Goal: Task Accomplishment & Management: Use online tool/utility

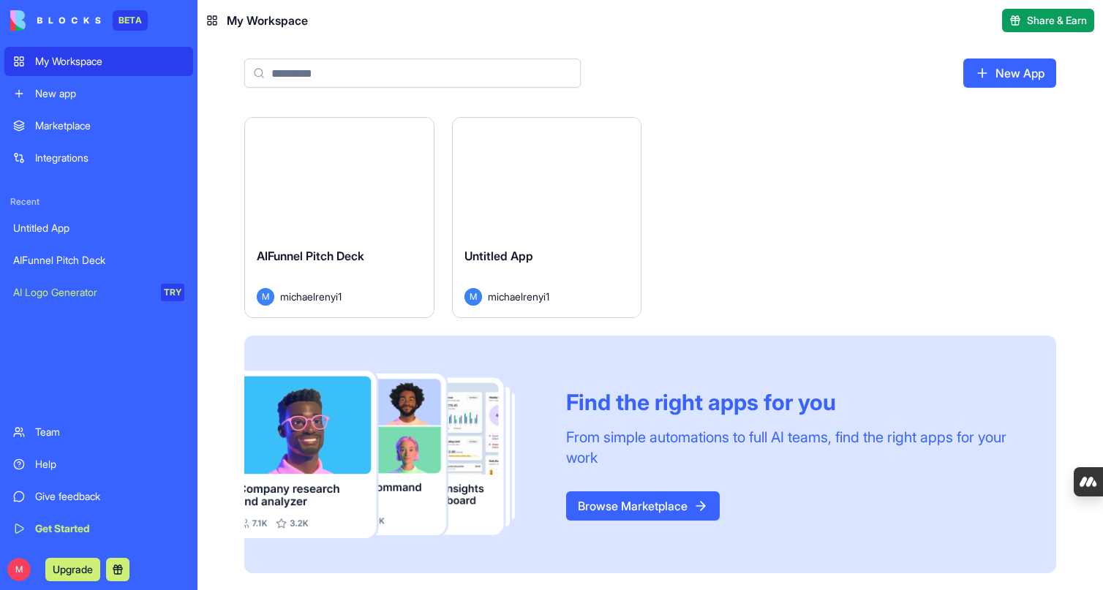
click at [47, 99] on div "New app" at bounding box center [109, 93] width 149 height 15
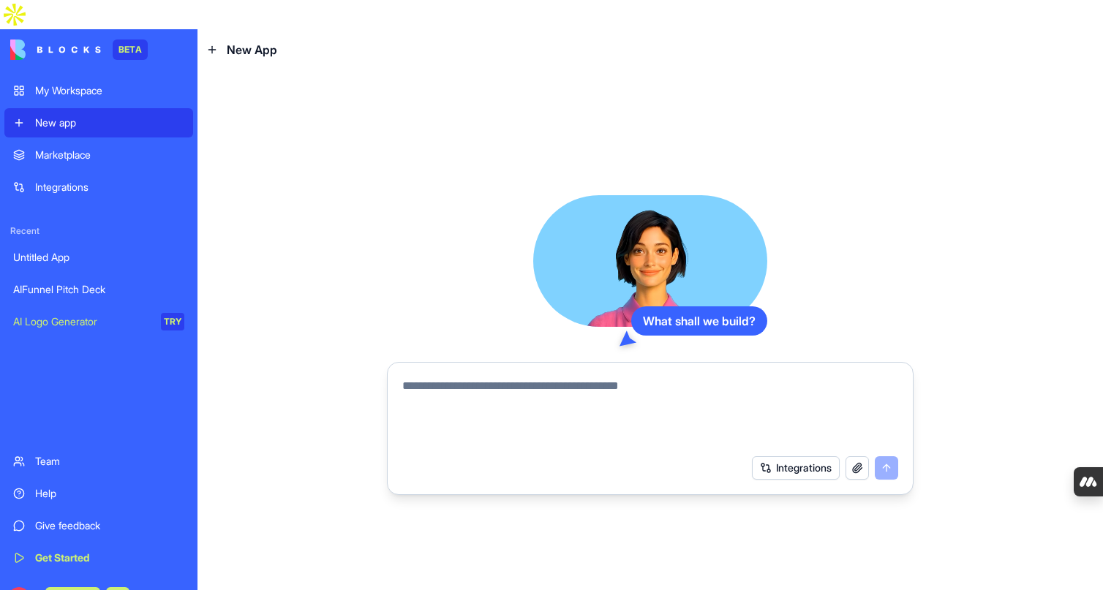
click at [620, 377] on textarea at bounding box center [650, 412] width 496 height 70
type textarea "*"
paste textarea "**********"
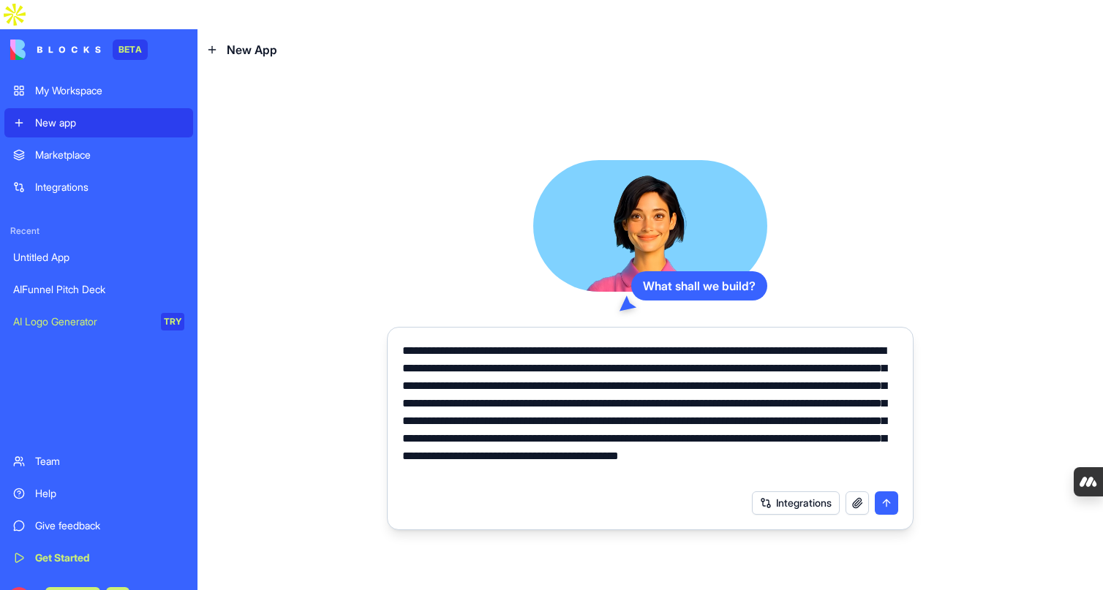
click at [854, 492] on button "button" at bounding box center [857, 503] width 23 height 23
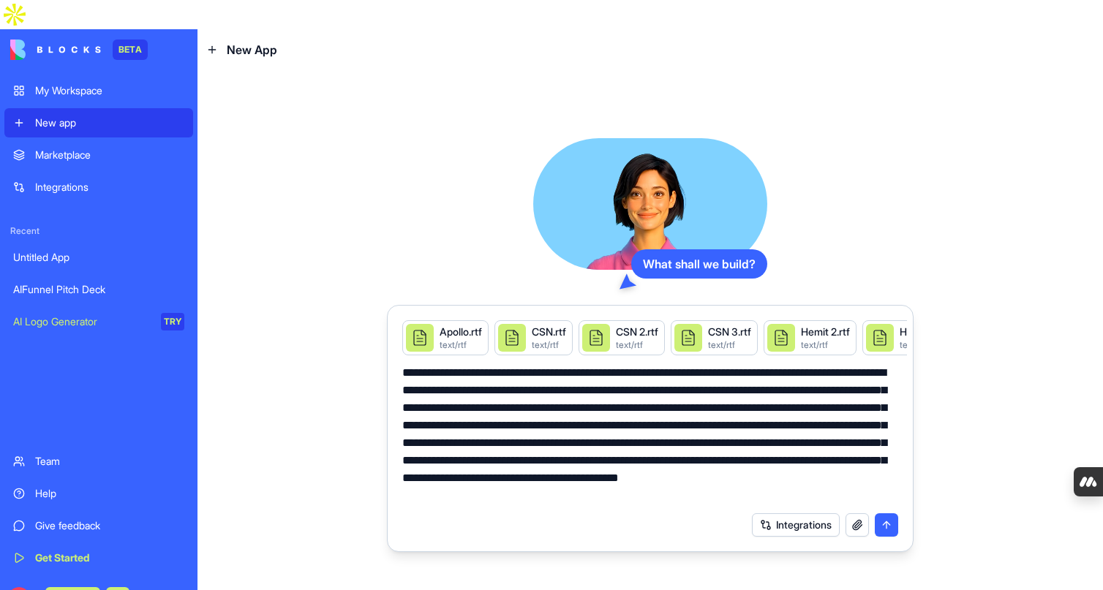
click at [827, 470] on textarea "**********" at bounding box center [650, 434] width 496 height 140
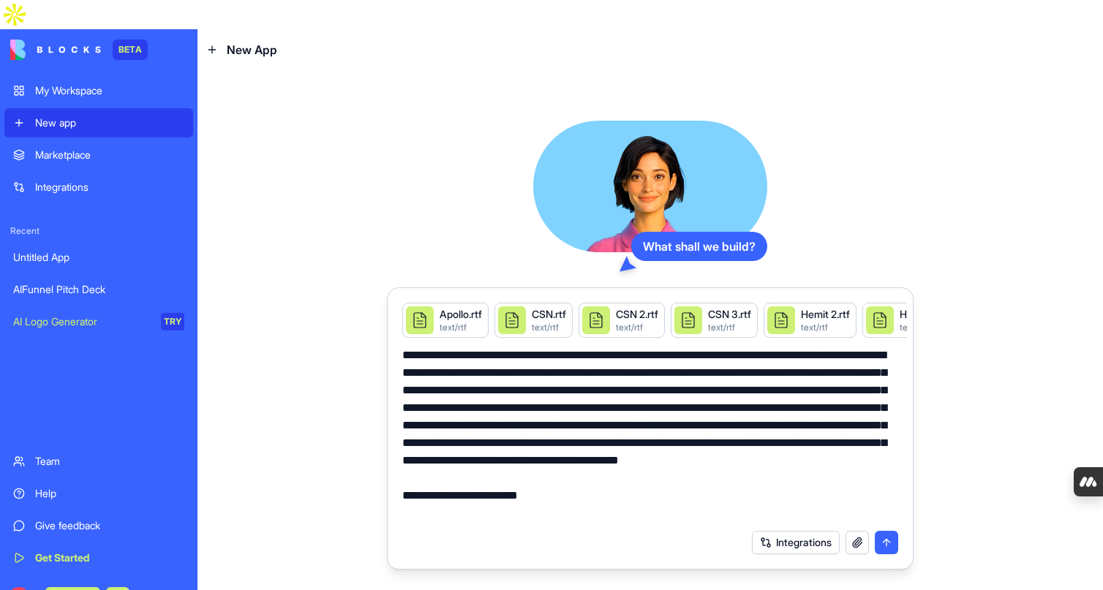
click at [857, 531] on button "button" at bounding box center [857, 542] width 23 height 23
click at [854, 531] on button "button" at bounding box center [857, 542] width 23 height 23
click at [560, 486] on textarea "**********" at bounding box center [650, 435] width 496 height 176
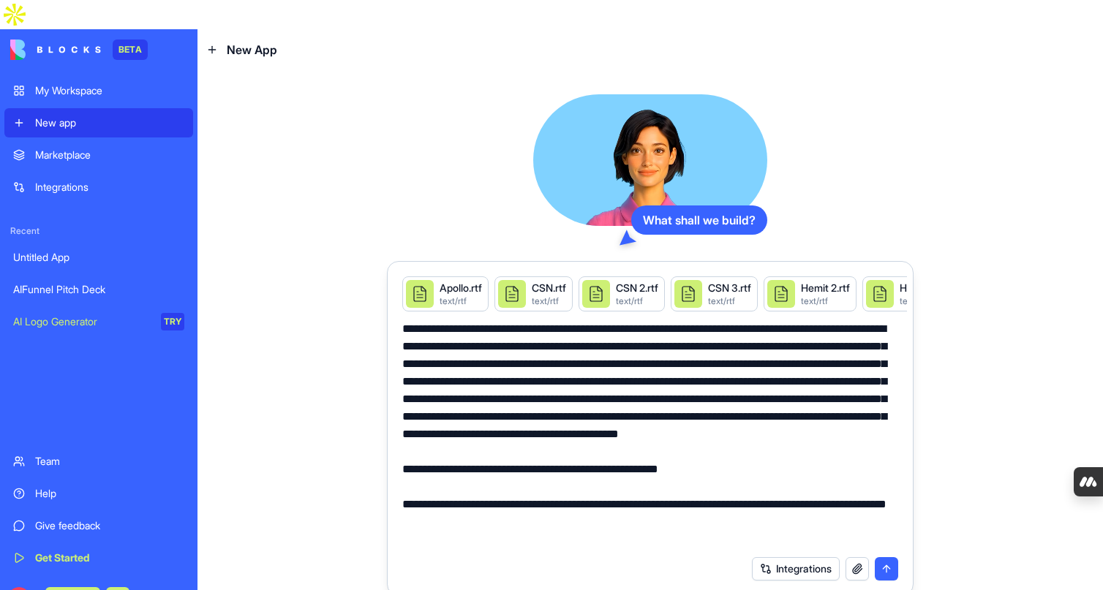
paste textarea "**********"
type textarea "**********"
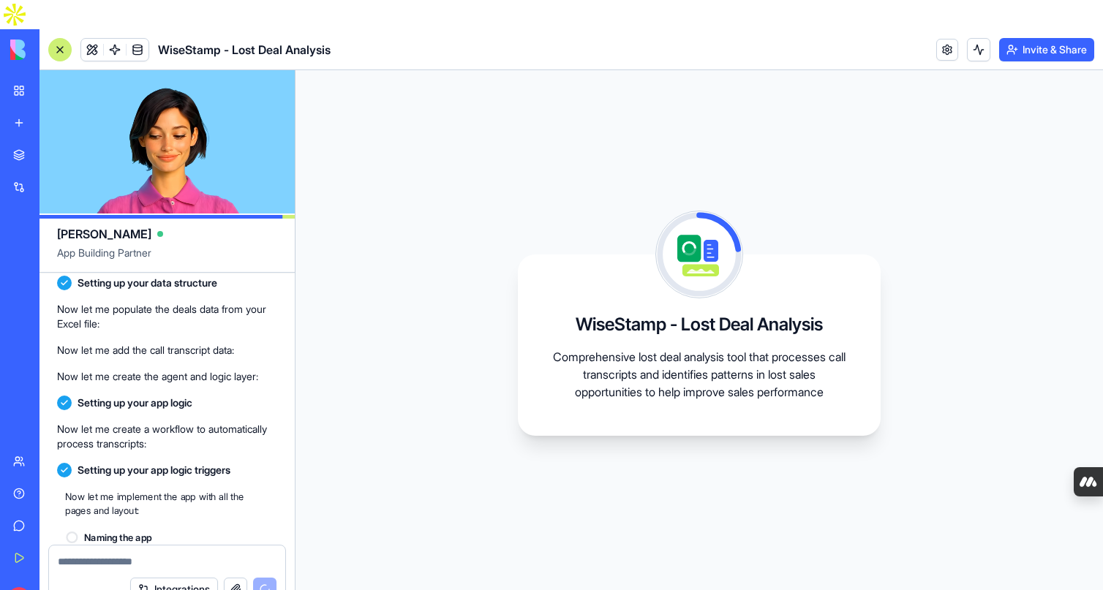
scroll to position [1358, 0]
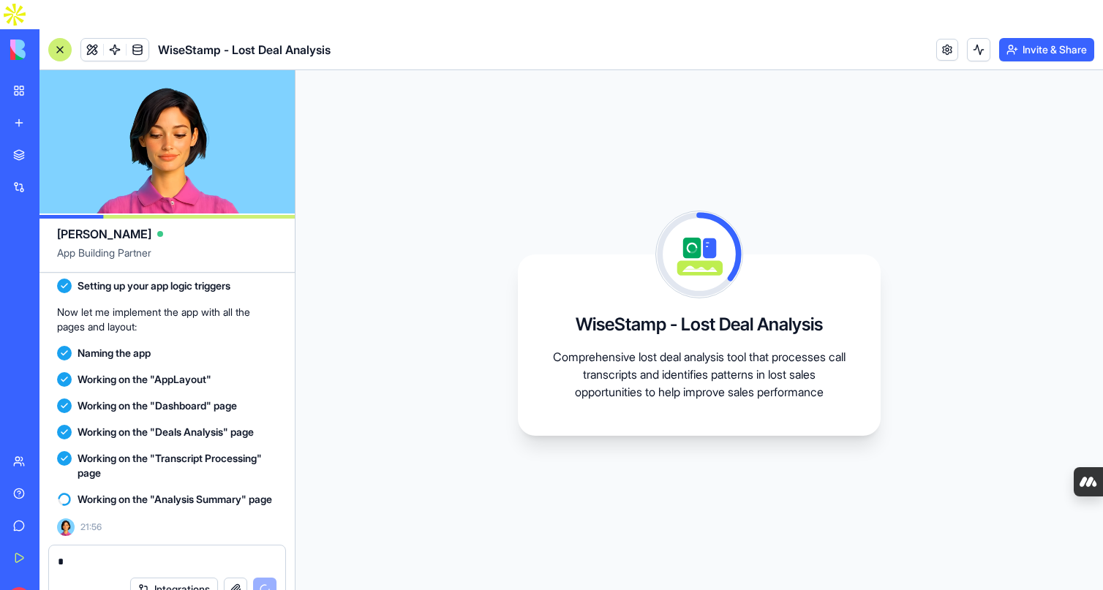
type textarea "*"
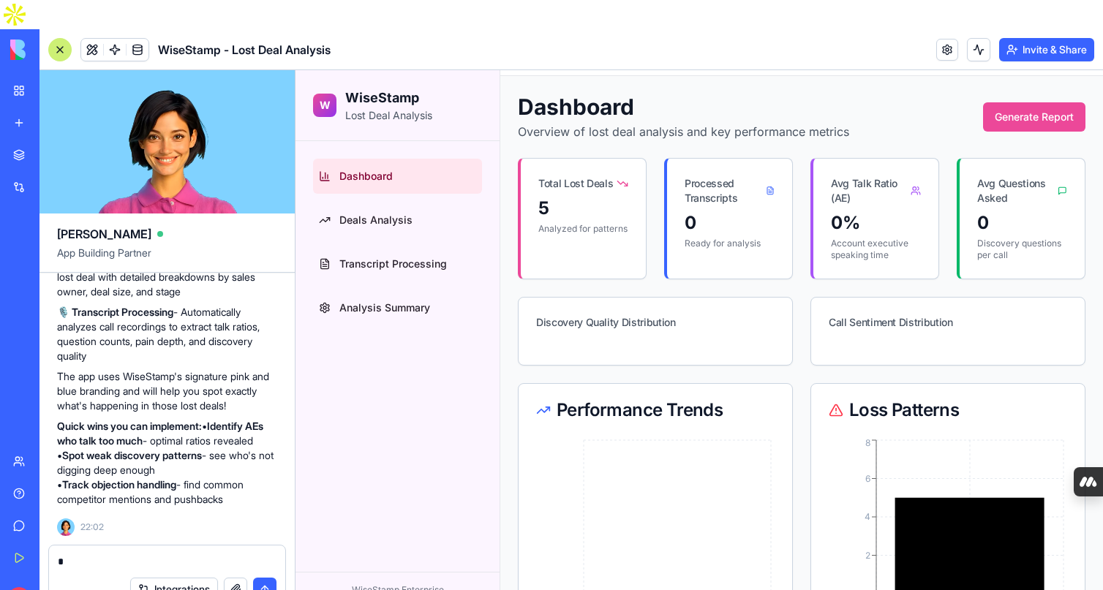
scroll to position [32, 0]
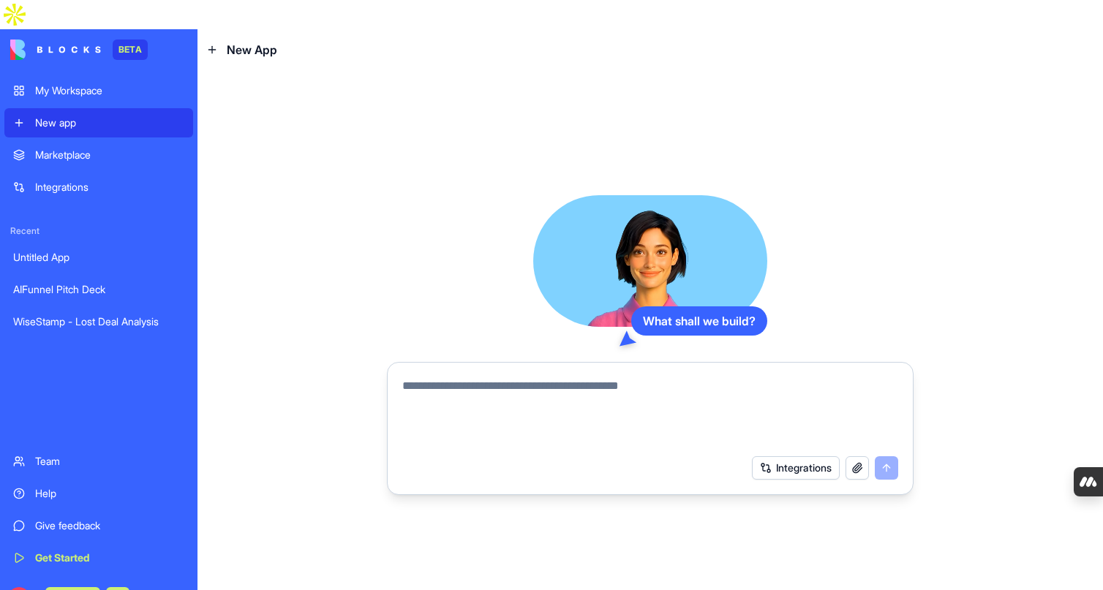
click at [72, 140] on link "Marketplace" at bounding box center [98, 154] width 189 height 29
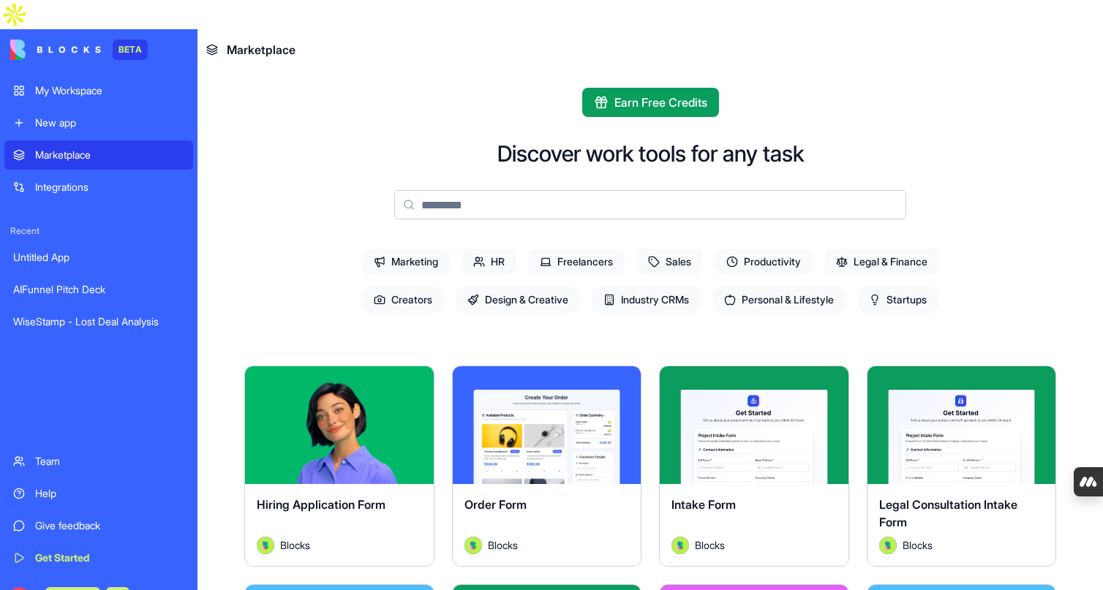
click at [63, 76] on link "My Workspace" at bounding box center [98, 90] width 189 height 29
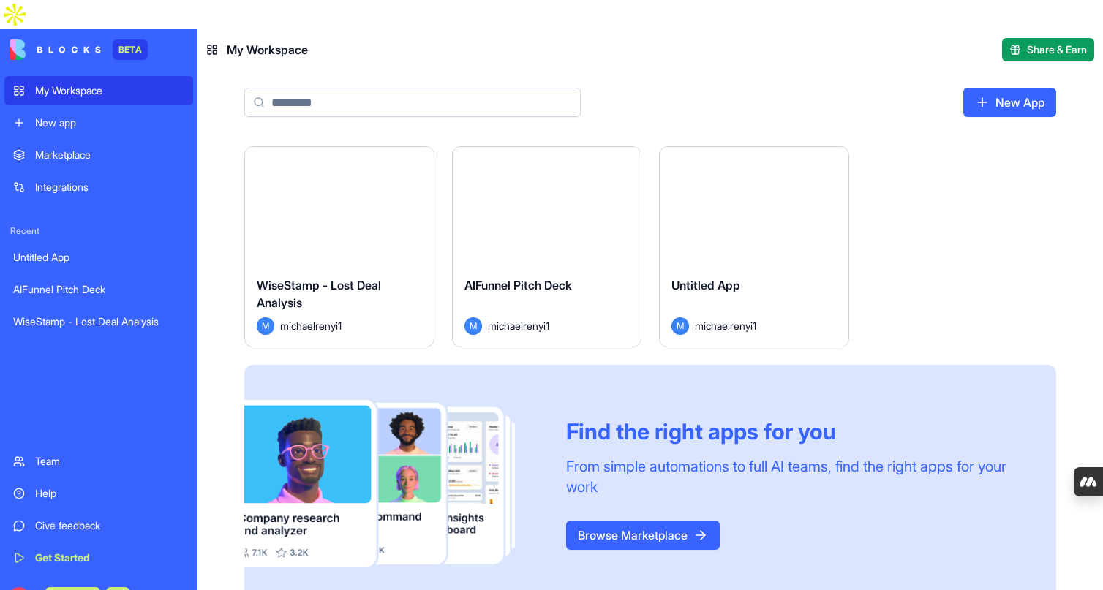
click at [309, 218] on div "Launch" at bounding box center [339, 206] width 189 height 118
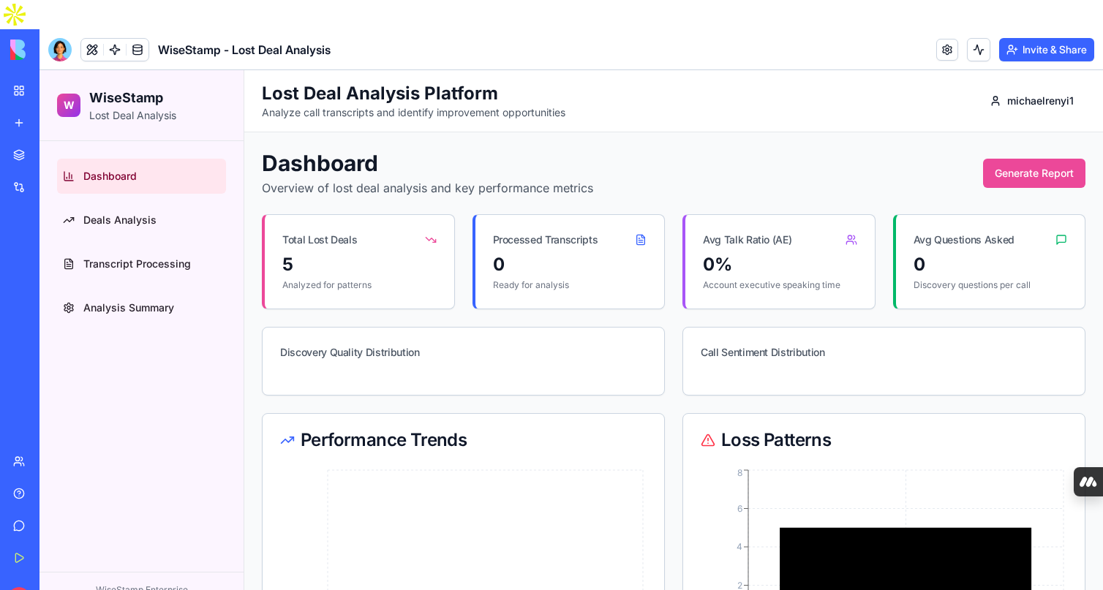
click at [644, 241] on icon at bounding box center [641, 240] width 12 height 12
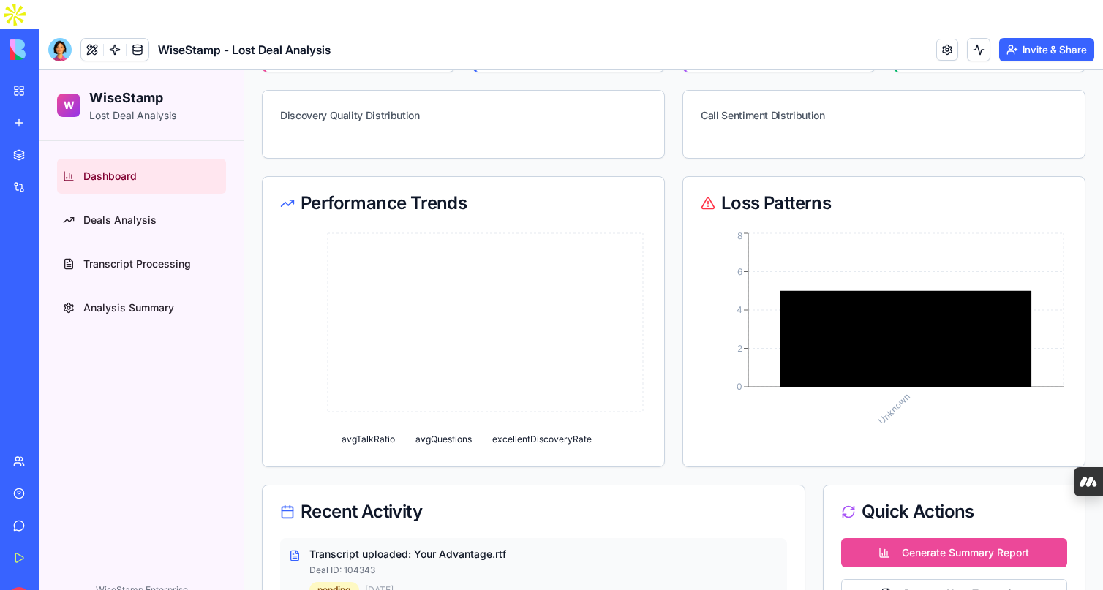
scroll to position [3, 0]
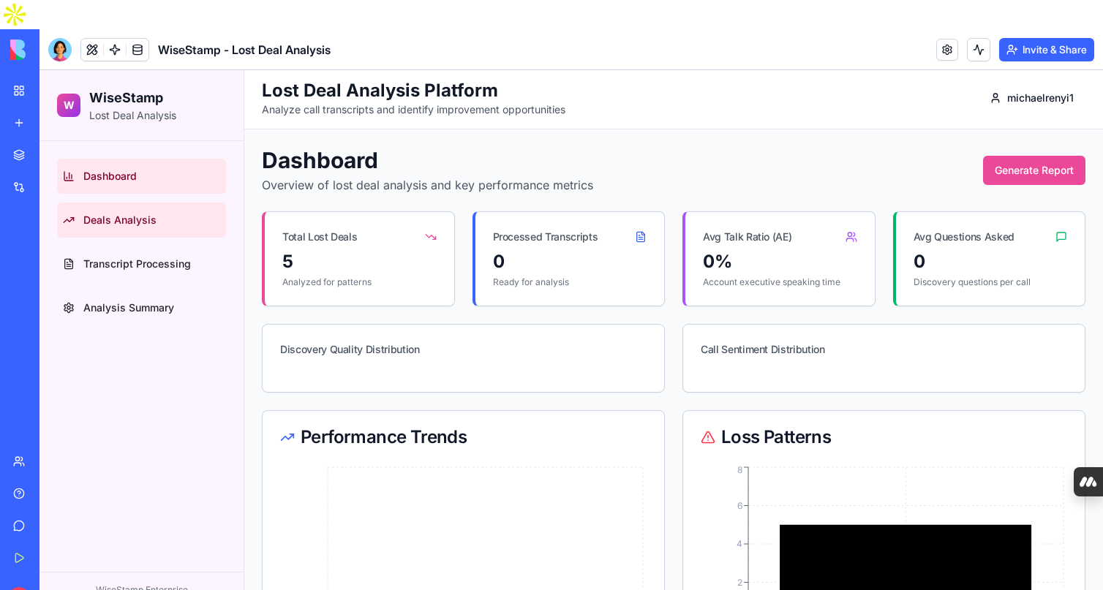
click at [129, 217] on span "Deals Analysis" at bounding box center [119, 220] width 73 height 15
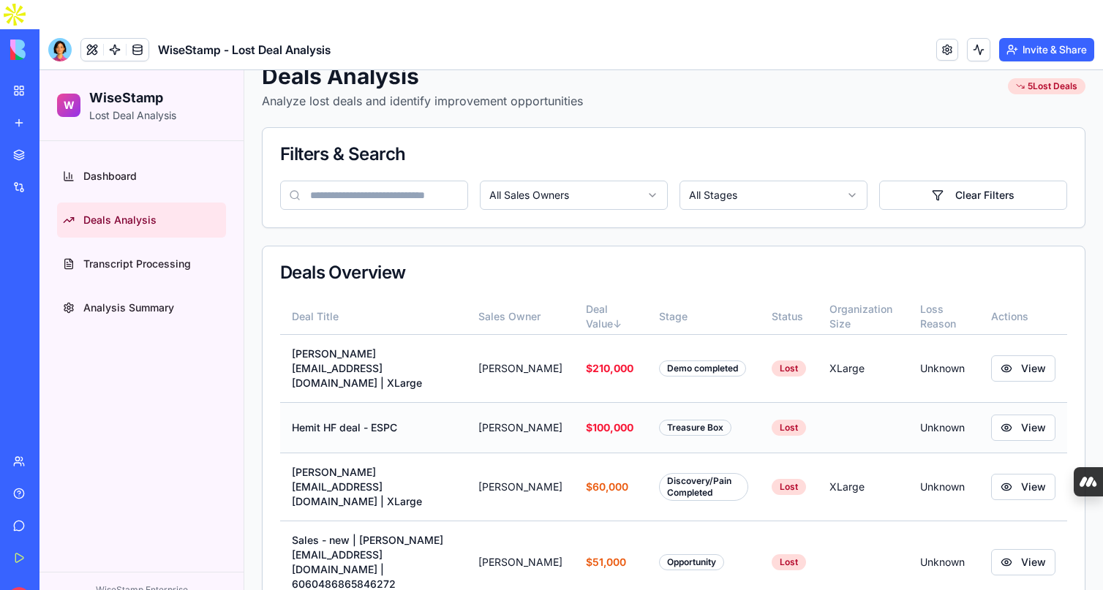
scroll to position [119, 0]
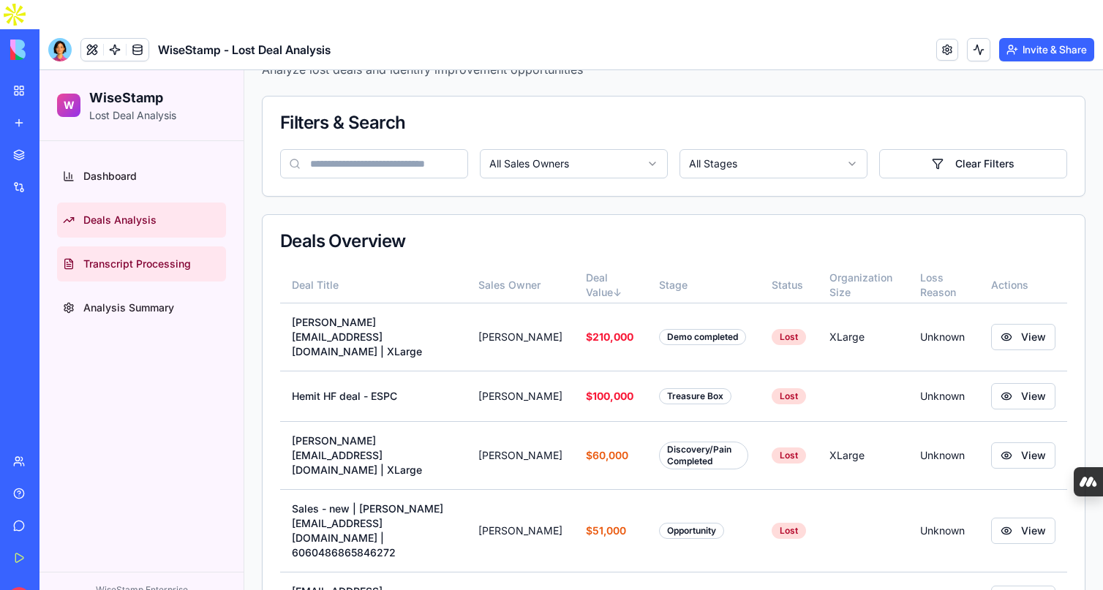
click at [123, 275] on link "Transcript Processing" at bounding box center [141, 264] width 169 height 35
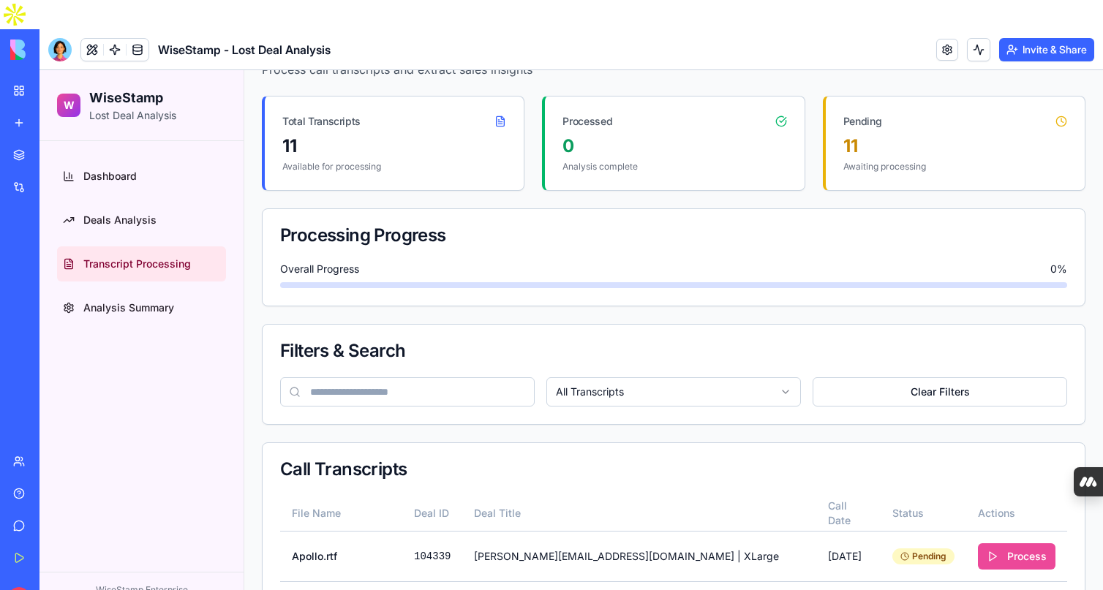
click at [1058, 124] on circle at bounding box center [1061, 121] width 10 height 10
click at [1063, 124] on icon at bounding box center [1062, 122] width 12 height 12
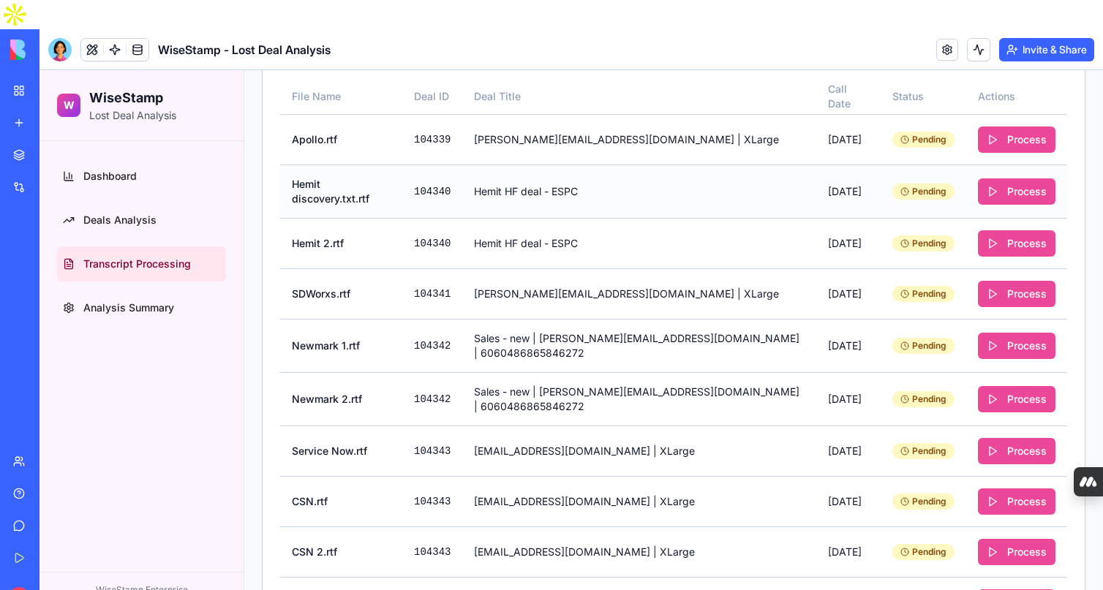
scroll to position [632, 0]
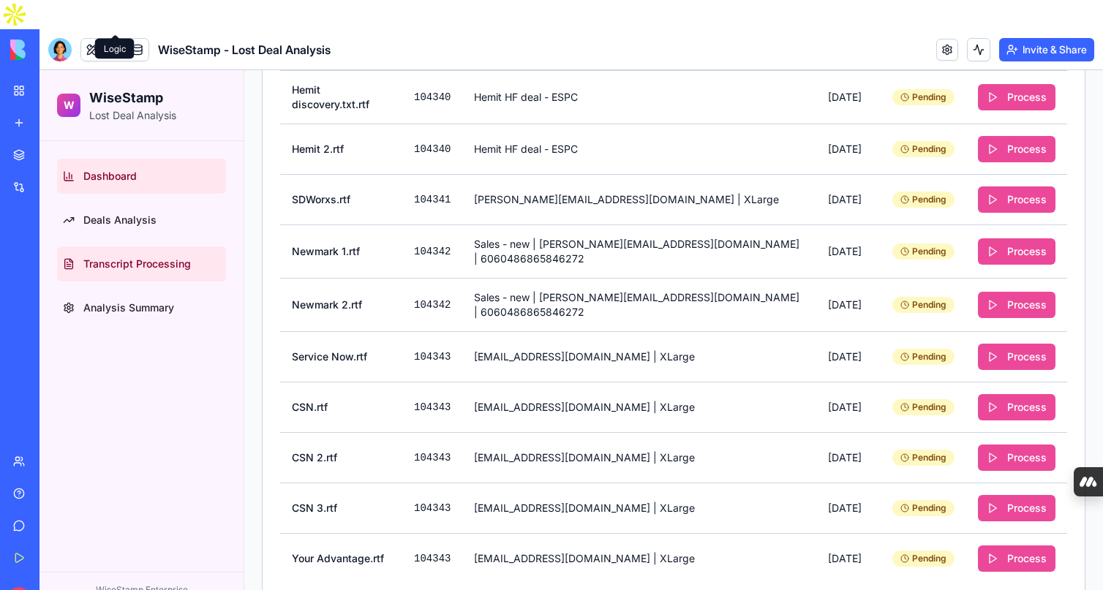
click at [112, 170] on span "Dashboard" at bounding box center [109, 176] width 53 height 15
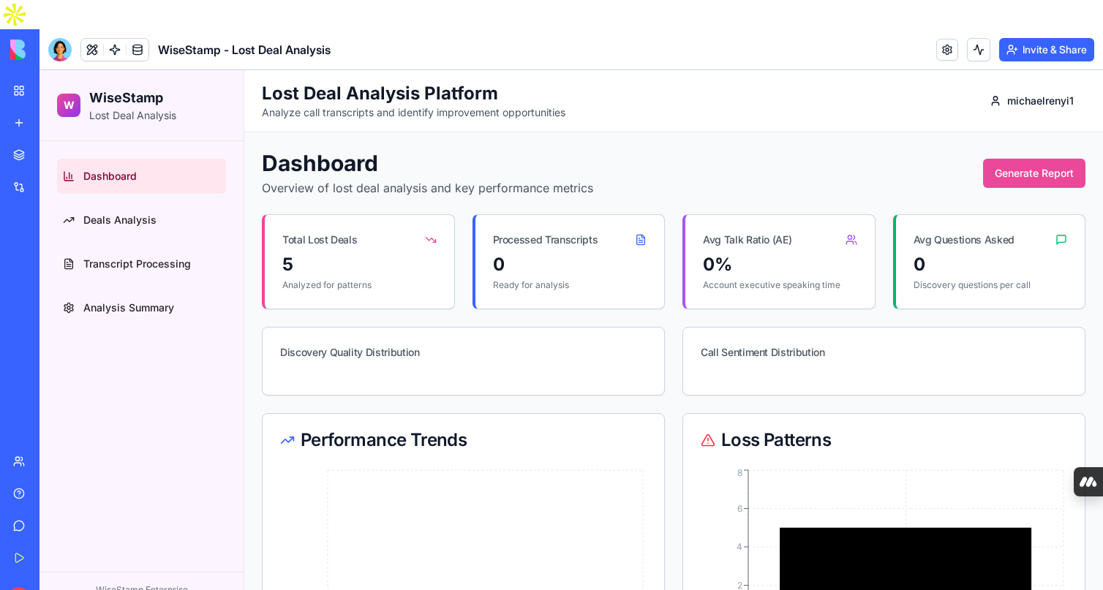
click at [54, 315] on div "WiseStamp - Lost Deal Analysis" at bounding box center [33, 322] width 41 height 15
click at [944, 39] on link at bounding box center [947, 50] width 22 height 22
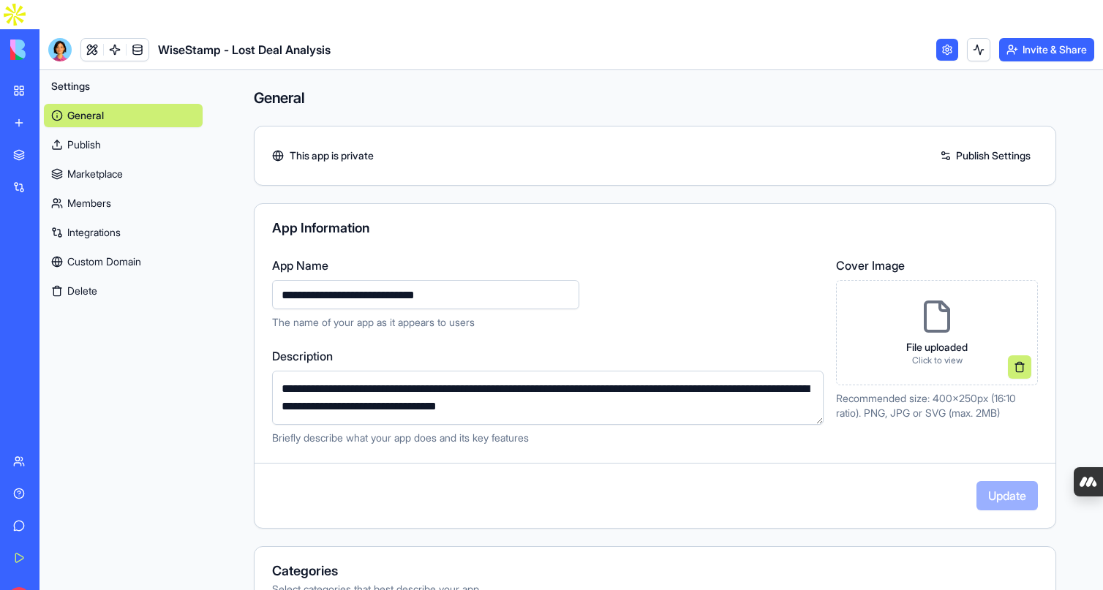
click at [94, 162] on link "Marketplace" at bounding box center [123, 173] width 159 height 23
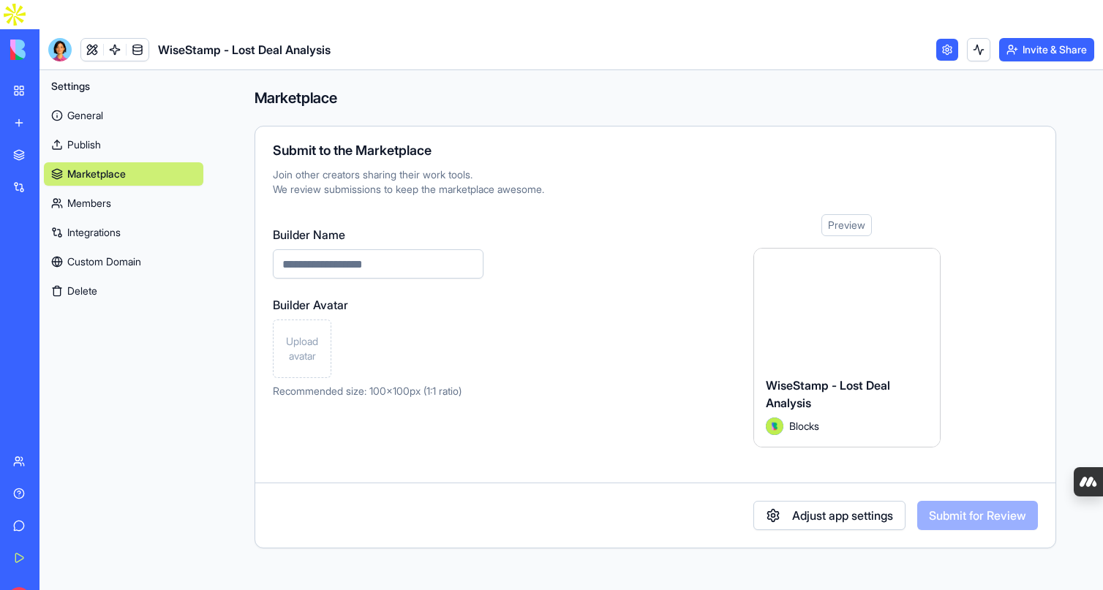
click at [101, 192] on link "Members" at bounding box center [123, 203] width 159 height 23
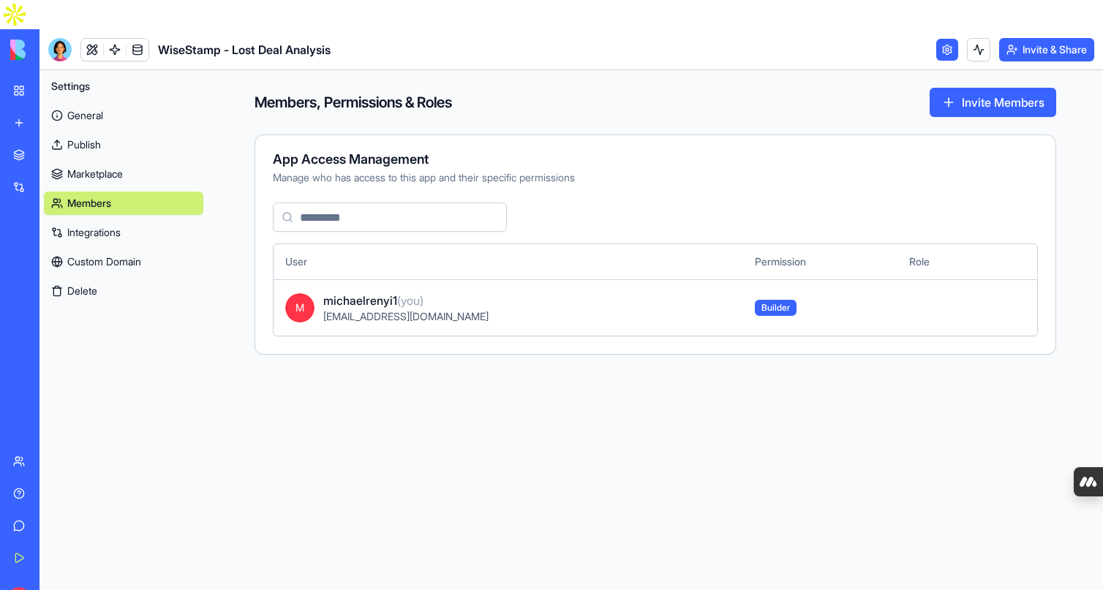
click at [100, 221] on link "Integrations" at bounding box center [123, 232] width 159 height 23
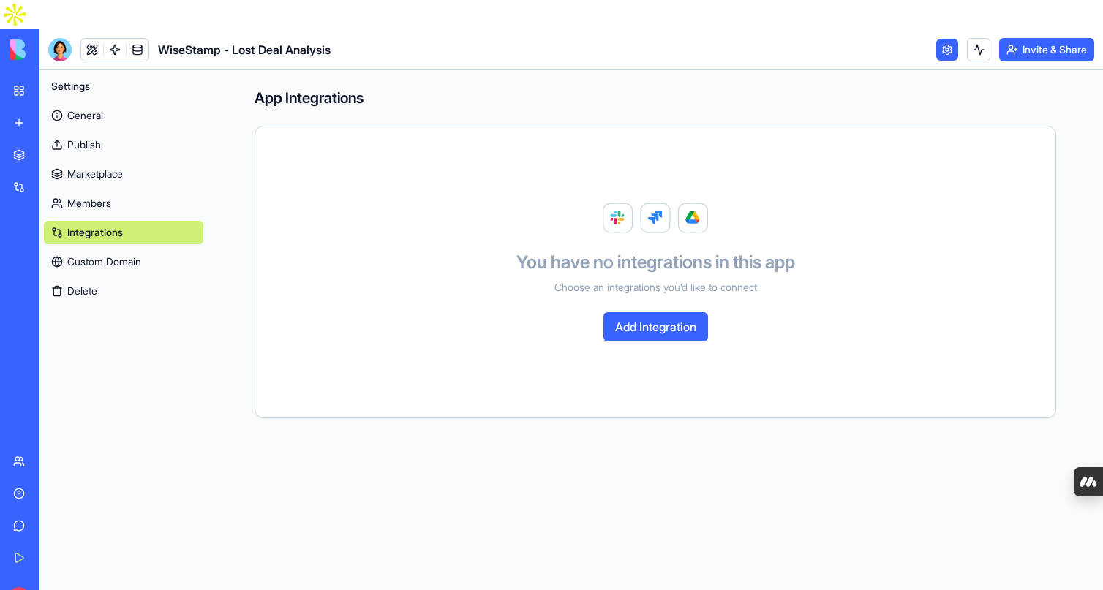
click at [102, 250] on link "Custom Domain" at bounding box center [123, 261] width 159 height 23
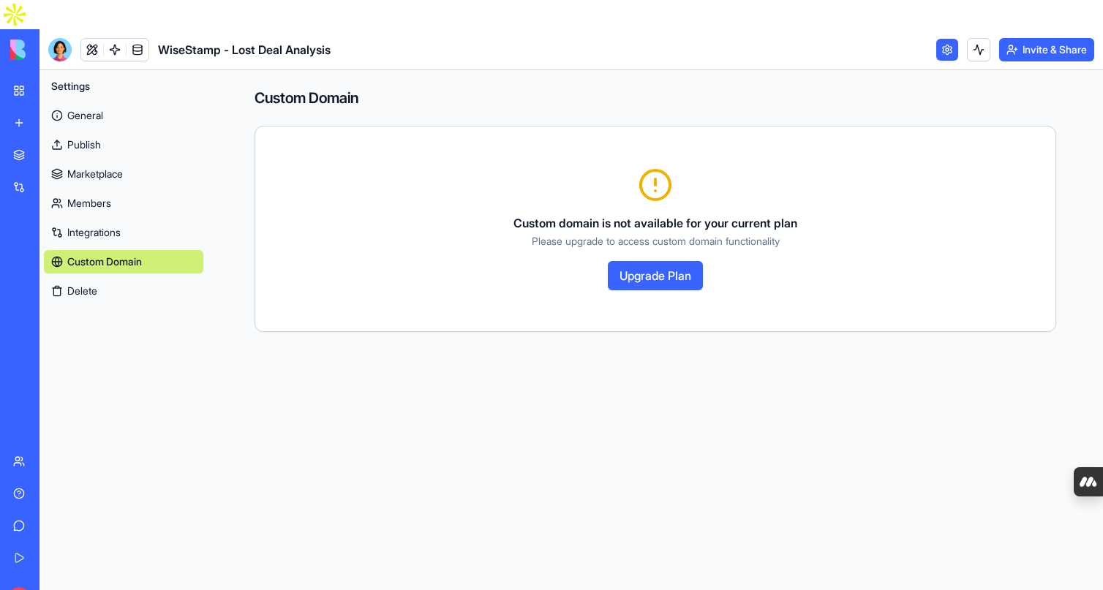
click at [80, 104] on link "General" at bounding box center [123, 115] width 159 height 23
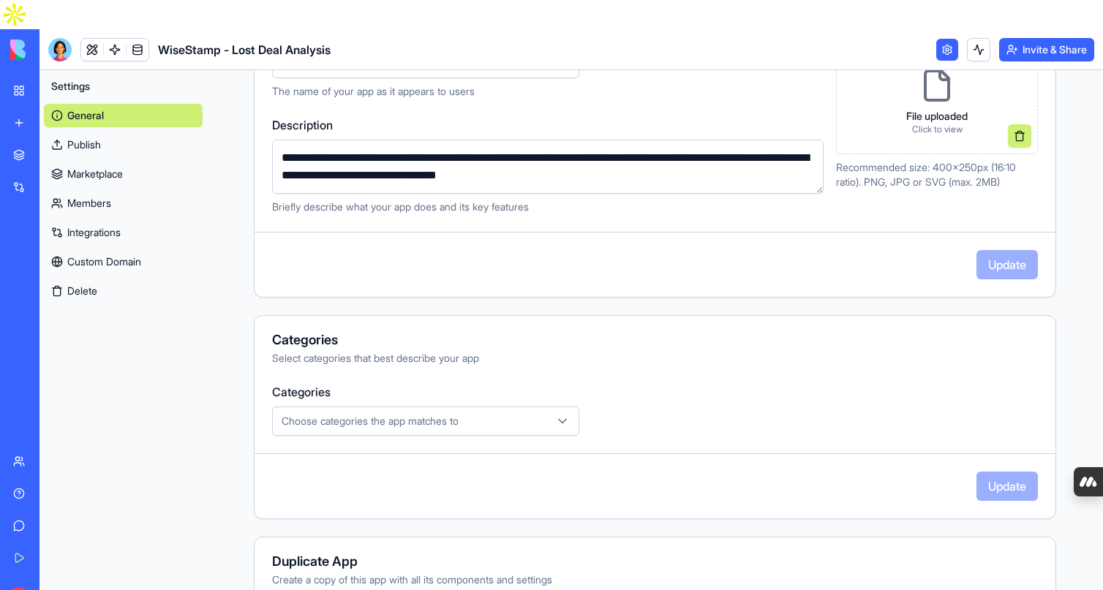
scroll to position [300, 0]
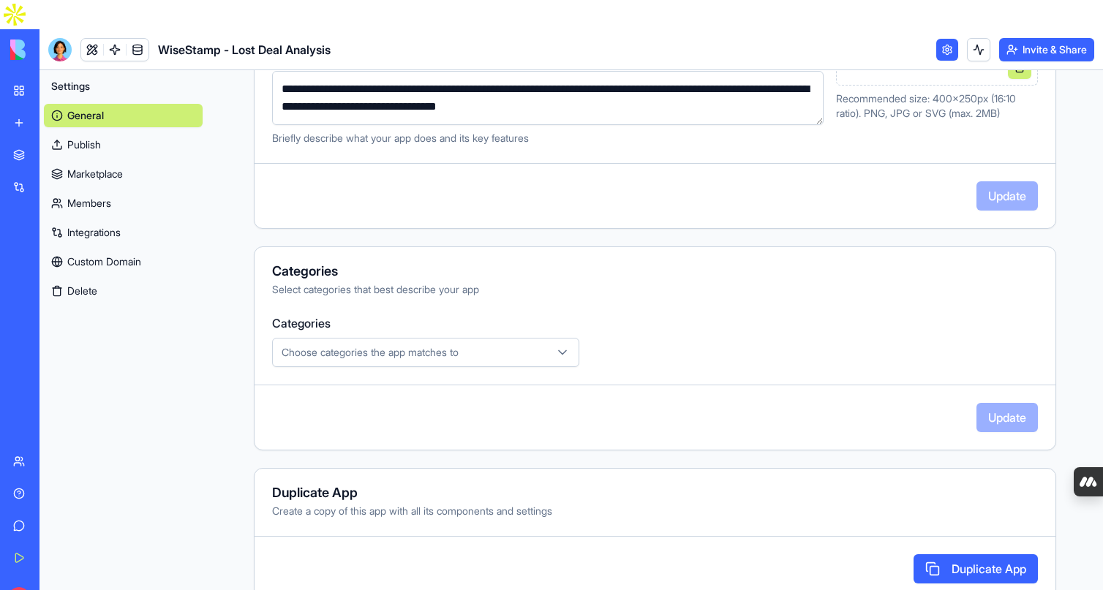
click at [401, 338] on button "Choose categories the app matches to" at bounding box center [425, 352] width 307 height 29
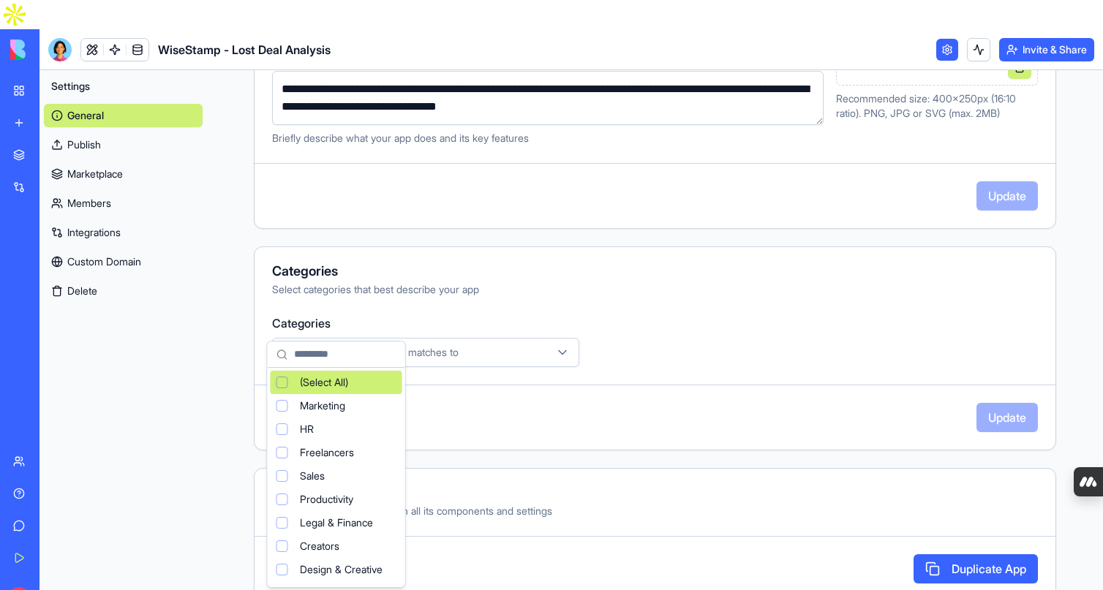
click at [612, 263] on html "**********" at bounding box center [551, 295] width 1103 height 590
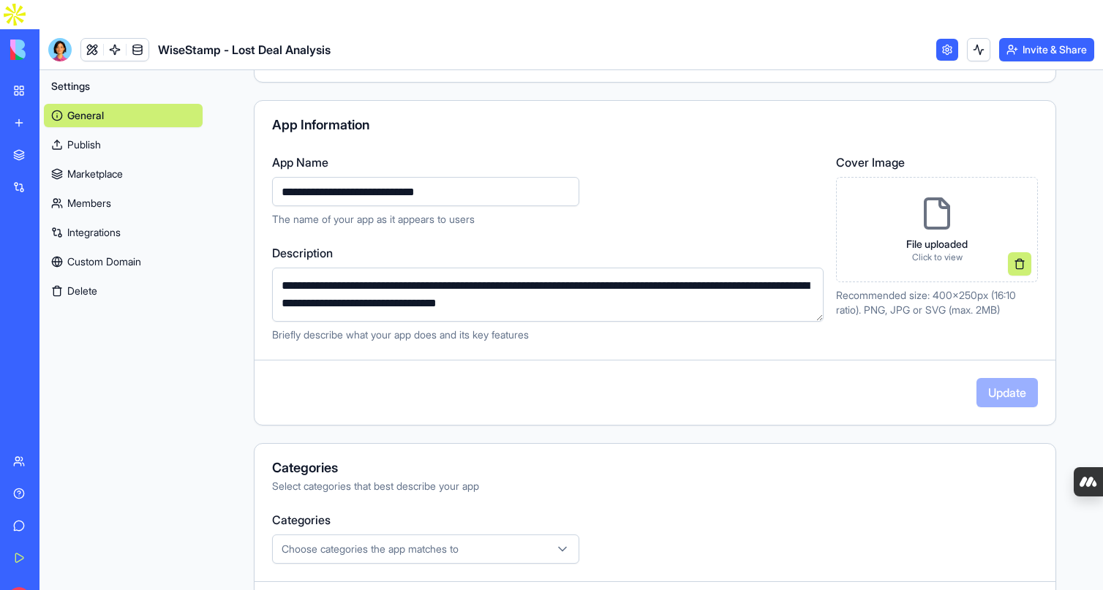
scroll to position [0, 0]
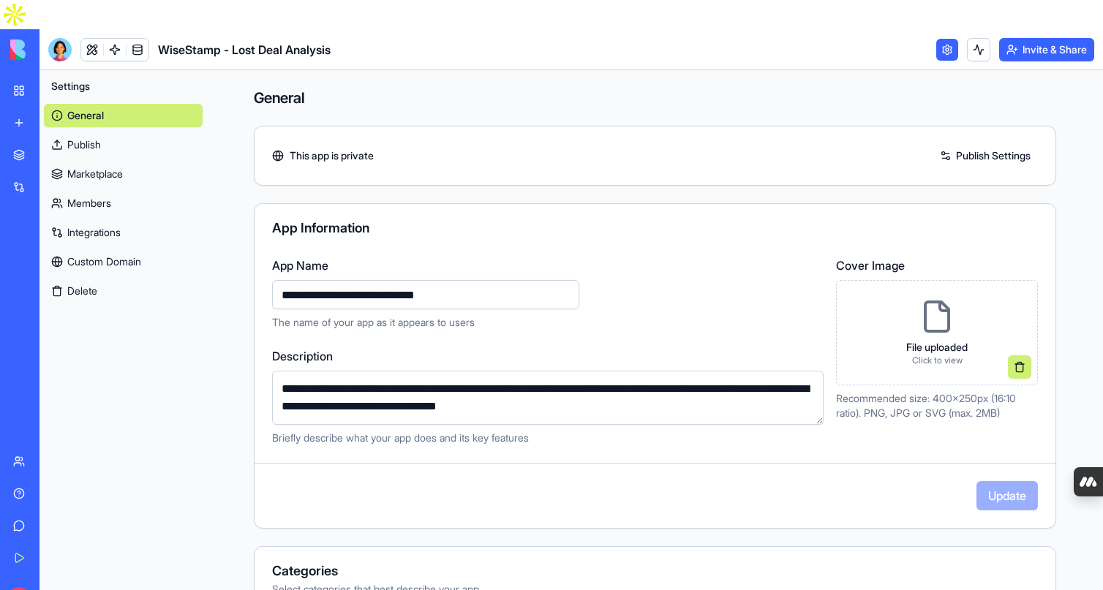
click at [63, 307] on link "WiseStamp - Lost Deal Analysis" at bounding box center [33, 321] width 59 height 29
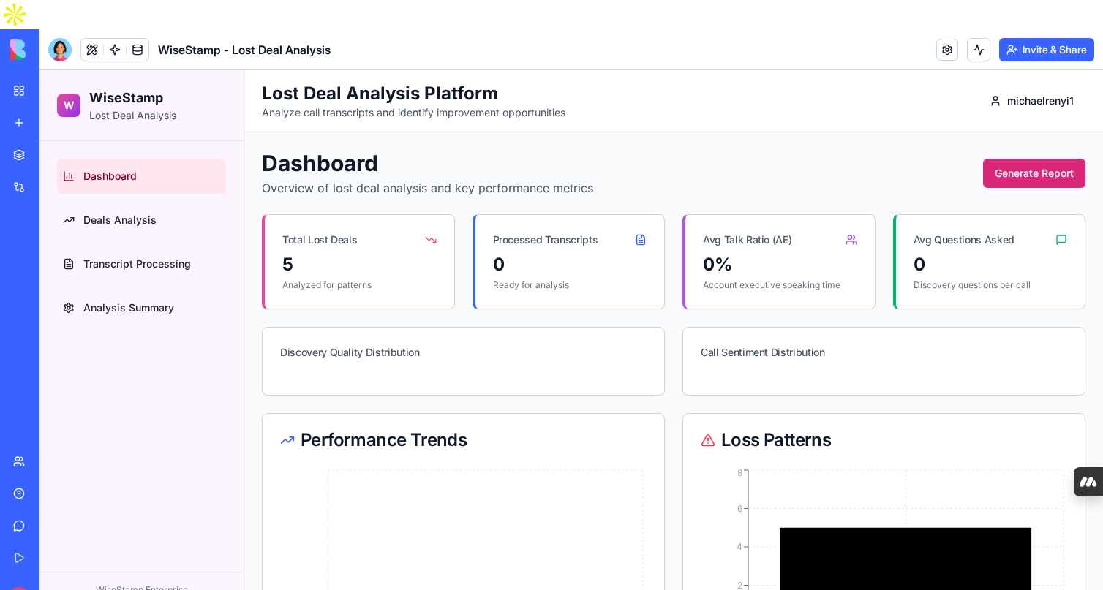
click at [1046, 166] on button "Generate Report" at bounding box center [1034, 173] width 102 height 29
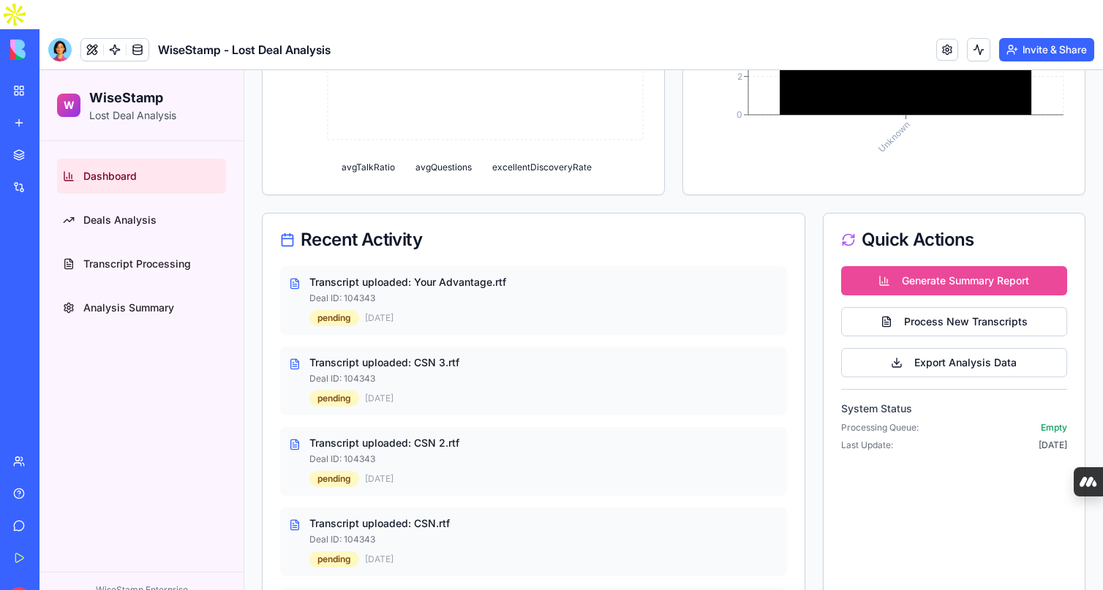
scroll to position [582, 0]
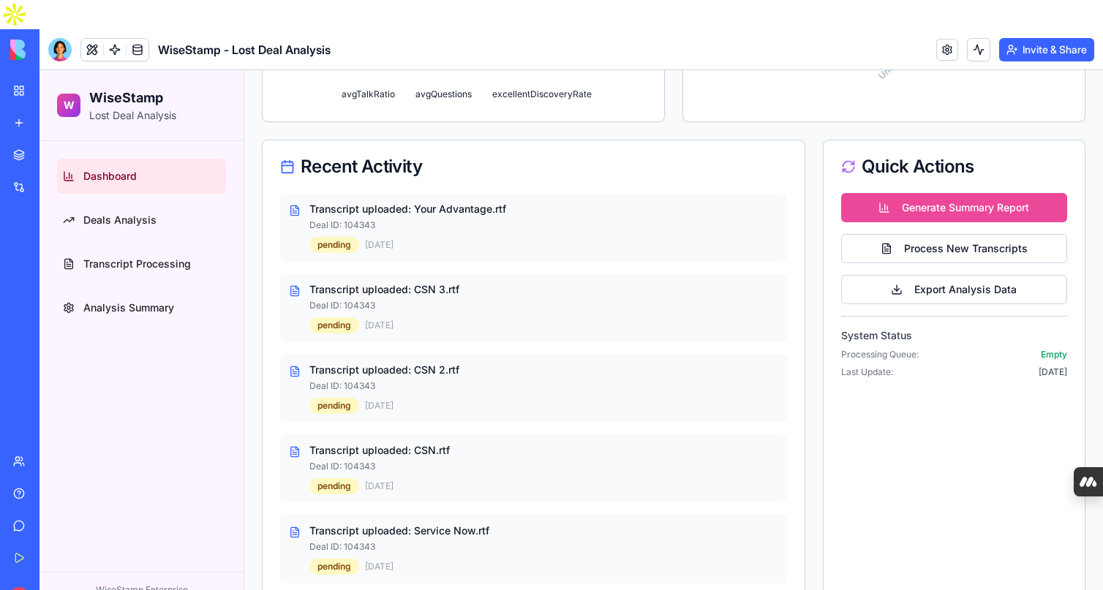
click at [281, 197] on div "Transcript uploaded: Your Advantage.rtf Deal ID: 104343 pending [DATE]" at bounding box center [533, 227] width 507 height 69
click at [334, 248] on div "pending" at bounding box center [334, 245] width 50 height 16
click at [291, 206] on icon at bounding box center [295, 211] width 8 height 10
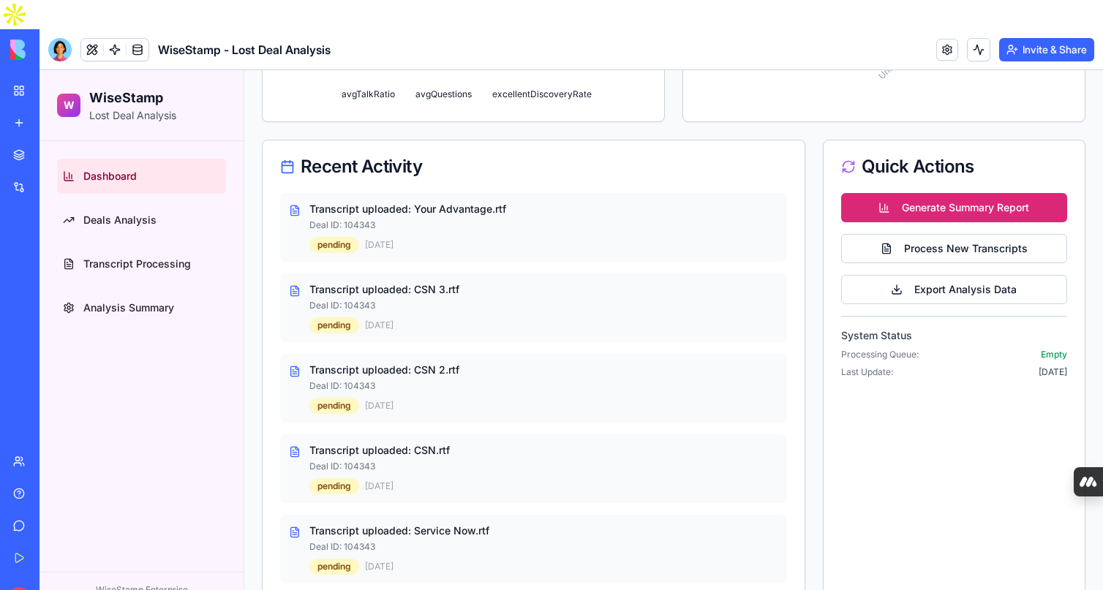
click at [893, 211] on button "Generate Summary Report" at bounding box center [954, 207] width 226 height 29
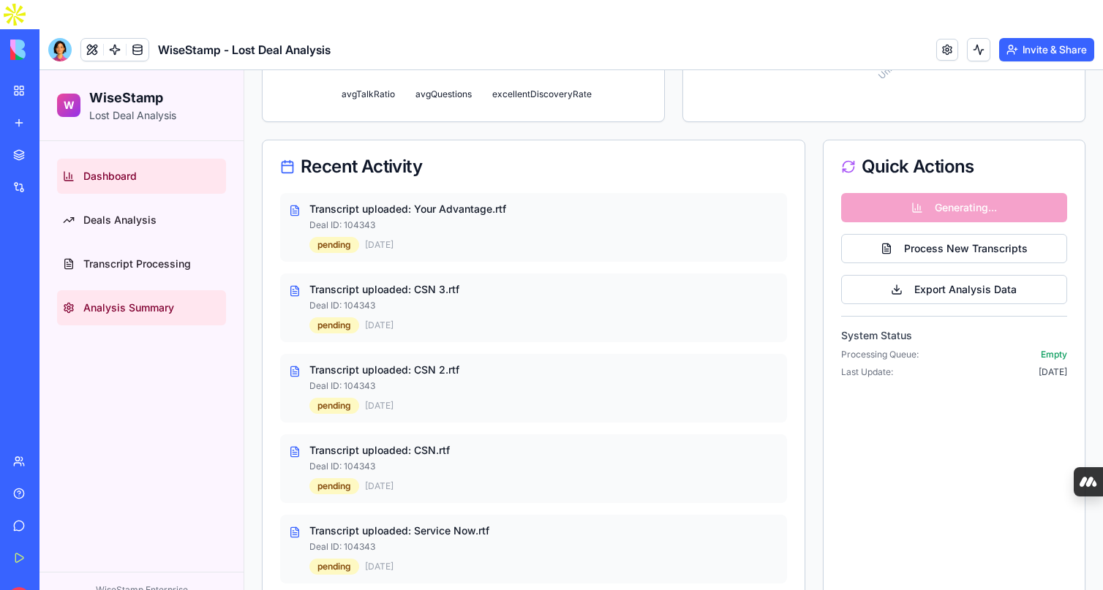
click at [94, 304] on span "Analysis Summary" at bounding box center [128, 308] width 91 height 15
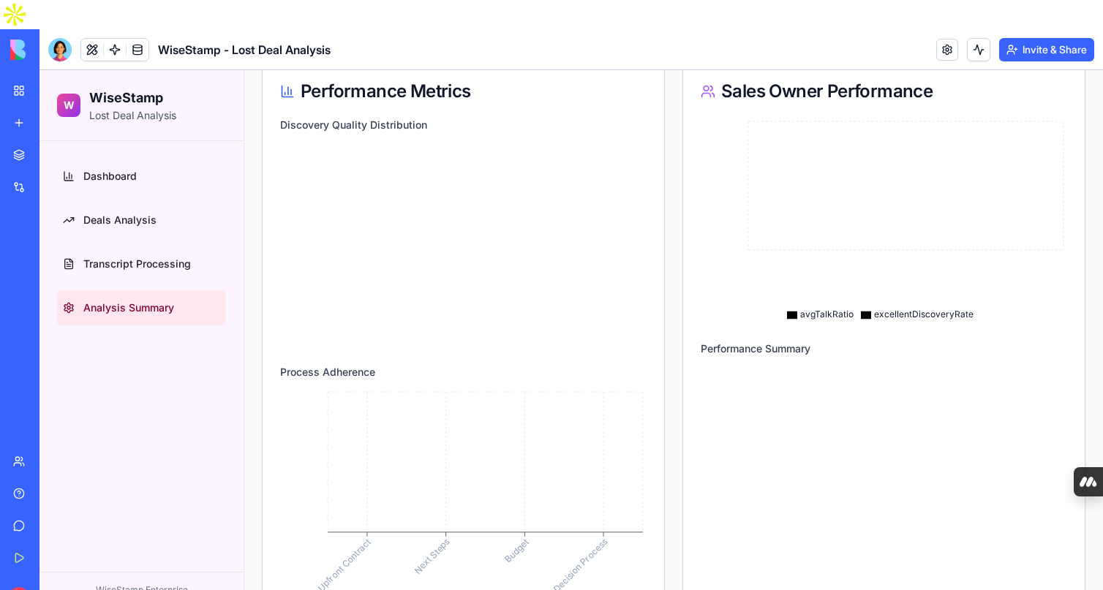
scroll to position [526, 0]
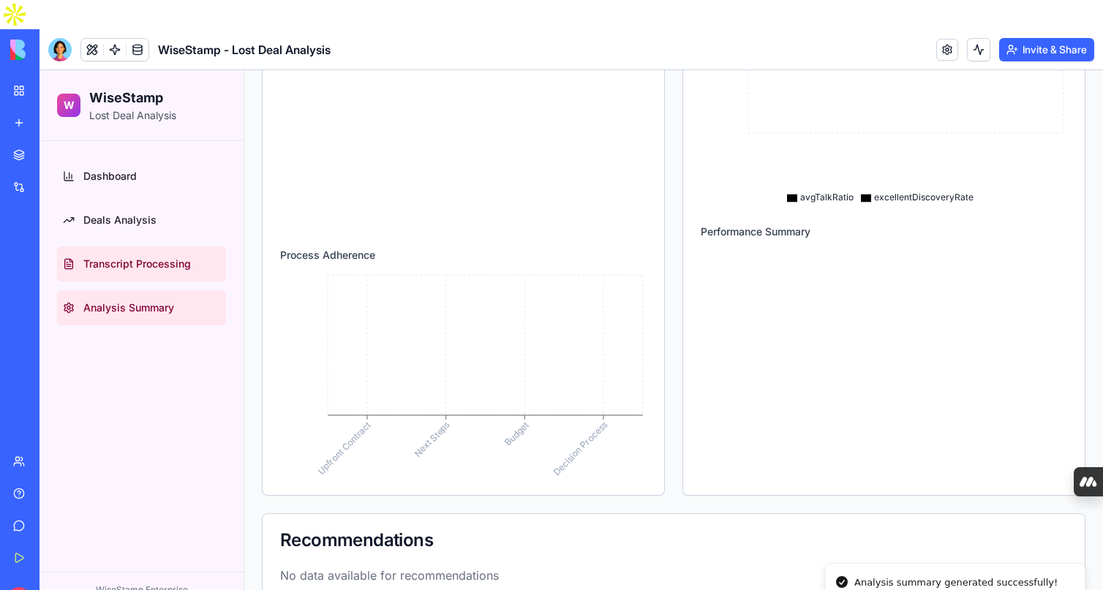
click at [108, 260] on span "Transcript Processing" at bounding box center [137, 264] width 108 height 15
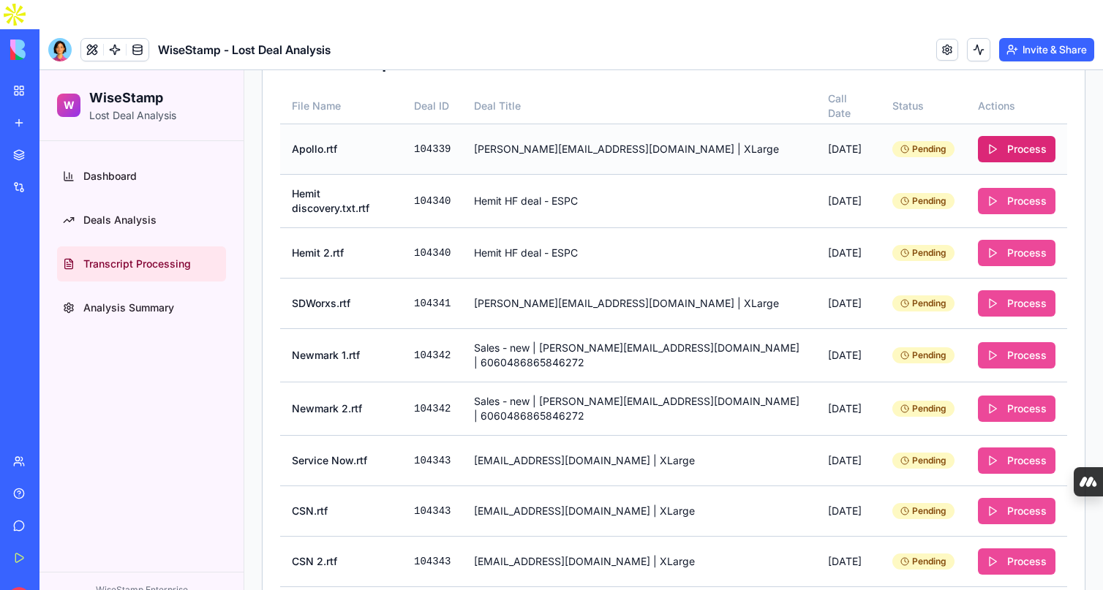
click at [1034, 151] on button "Process" at bounding box center [1017, 149] width 78 height 26
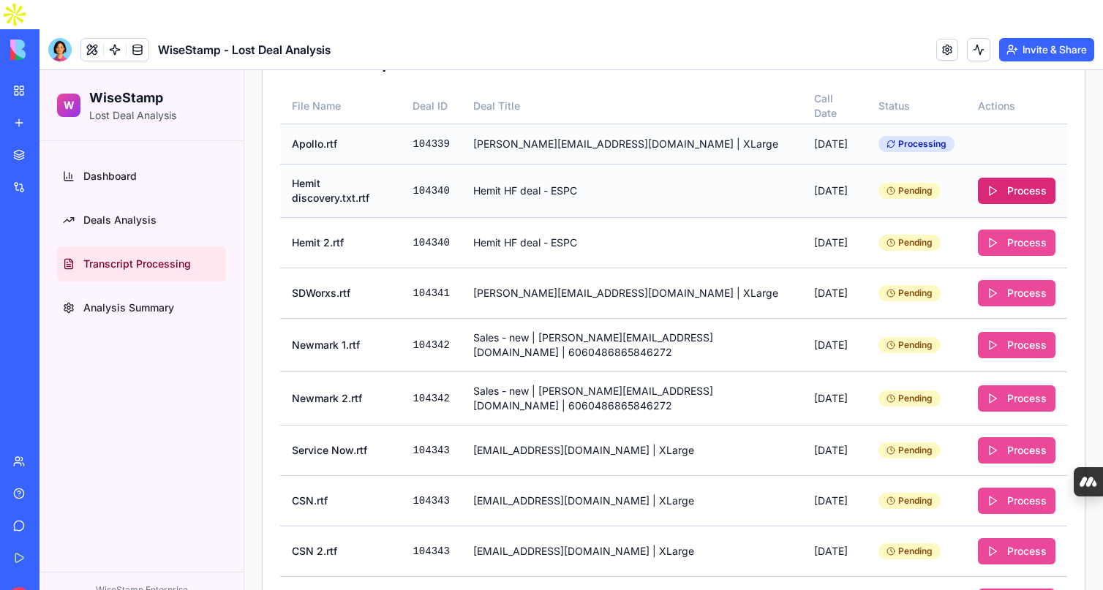
click at [1029, 201] on button "Process" at bounding box center [1017, 191] width 78 height 26
click at [1027, 254] on button "Process" at bounding box center [1017, 243] width 78 height 26
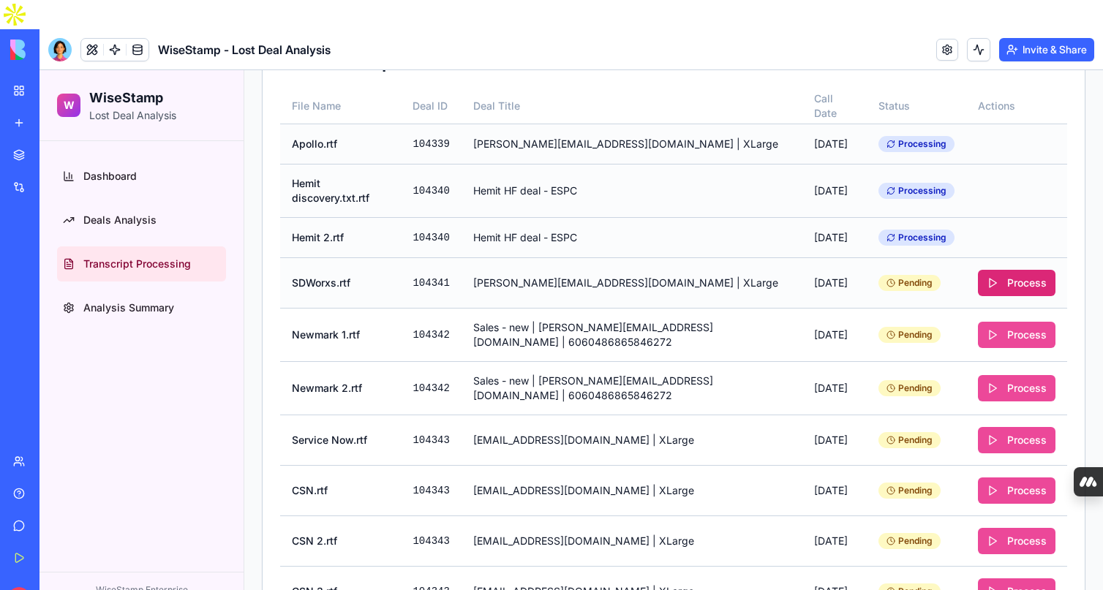
click at [1026, 294] on button "Process" at bounding box center [1017, 283] width 78 height 26
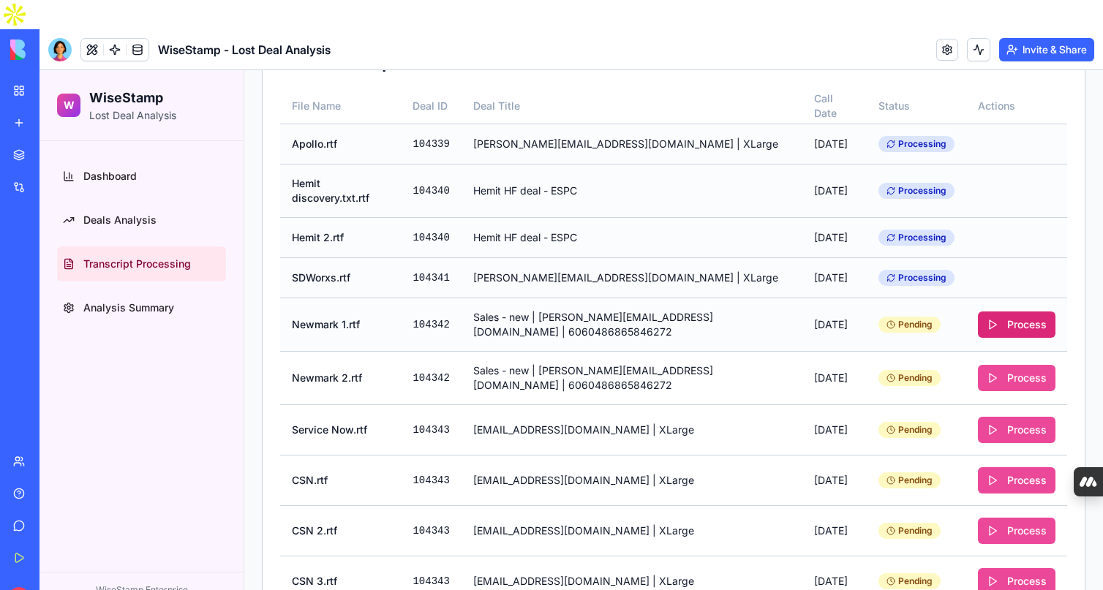
click at [1026, 328] on button "Process" at bounding box center [1017, 325] width 78 height 26
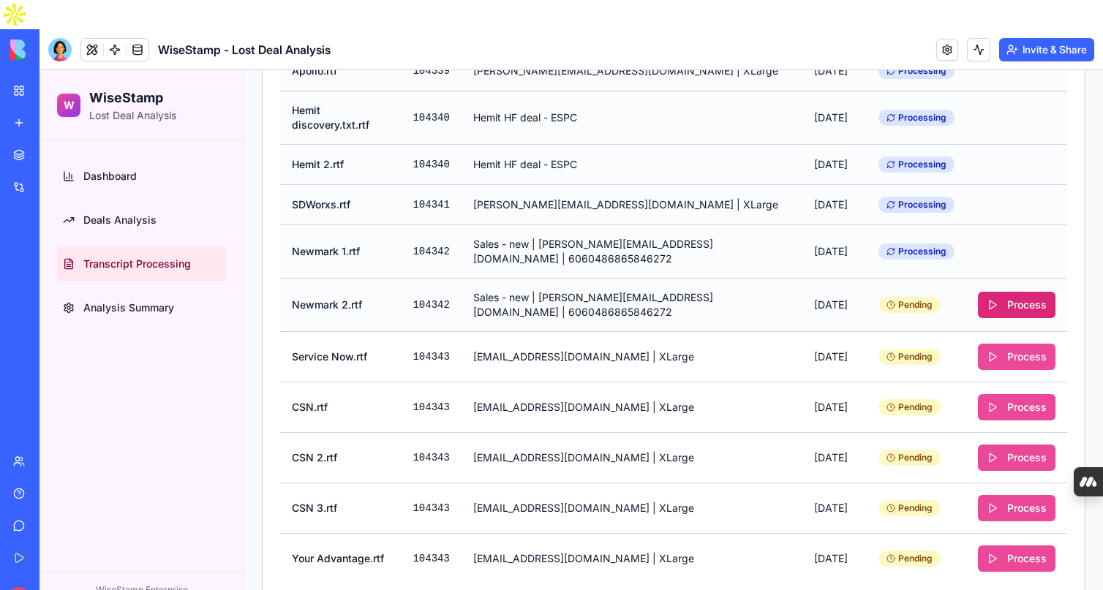
click at [1019, 297] on button "Process" at bounding box center [1017, 305] width 78 height 26
click at [1020, 367] on button "Process" at bounding box center [1017, 357] width 78 height 26
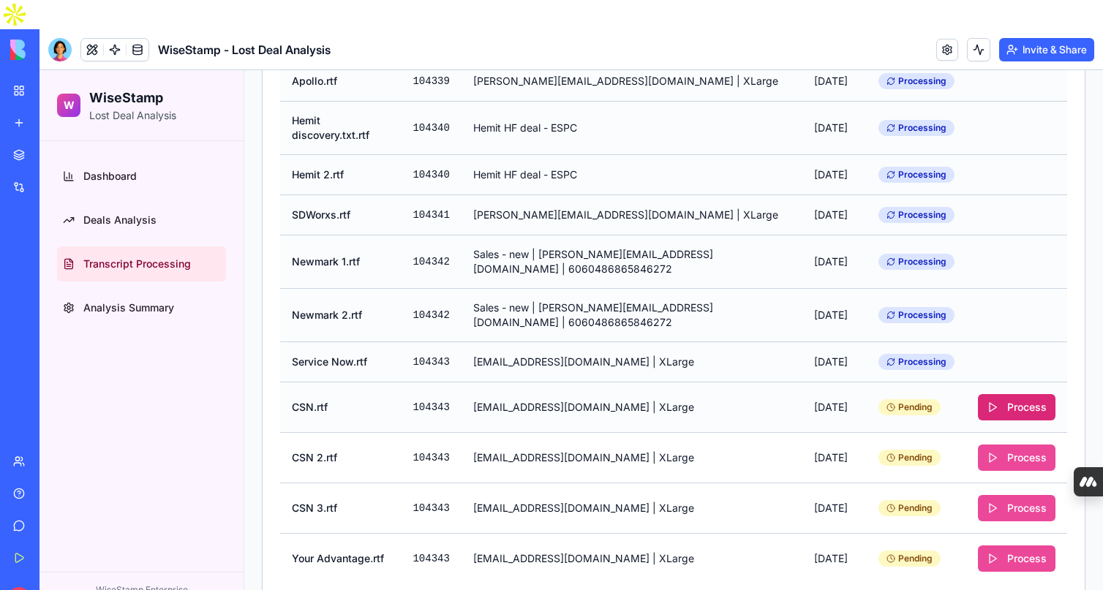
click at [1020, 407] on button "Process" at bounding box center [1017, 407] width 78 height 26
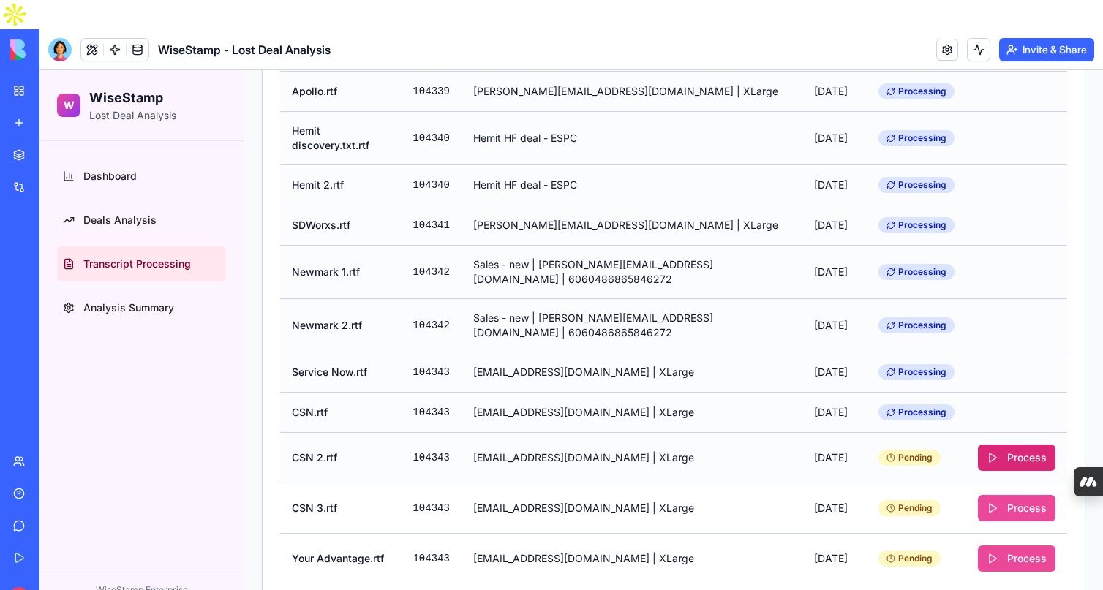
click at [1021, 469] on button "Process" at bounding box center [1017, 458] width 78 height 26
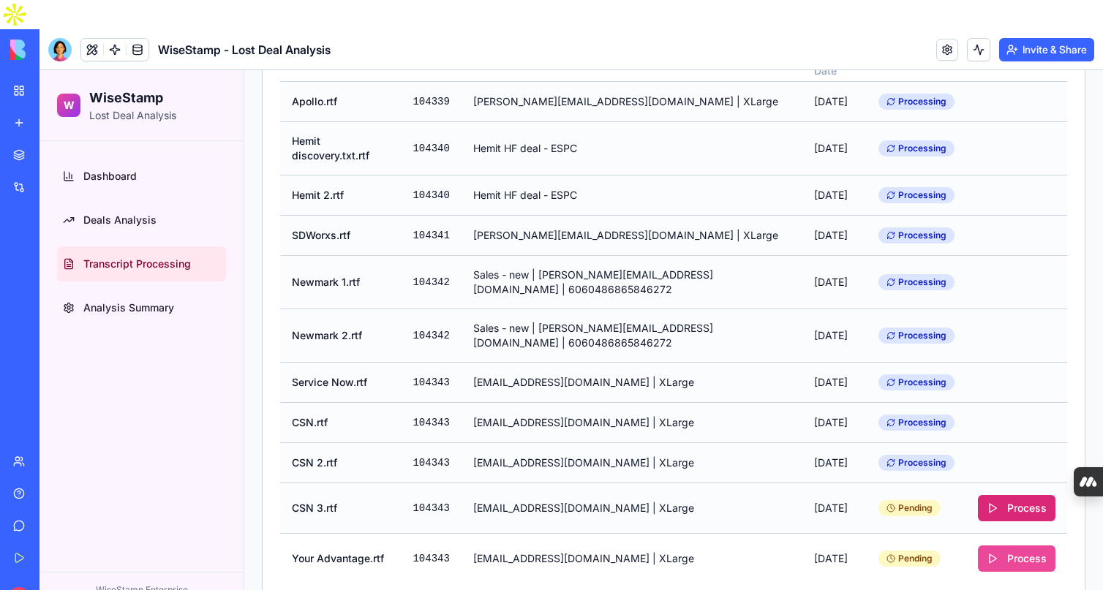
click at [1022, 515] on button "Process" at bounding box center [1017, 508] width 78 height 26
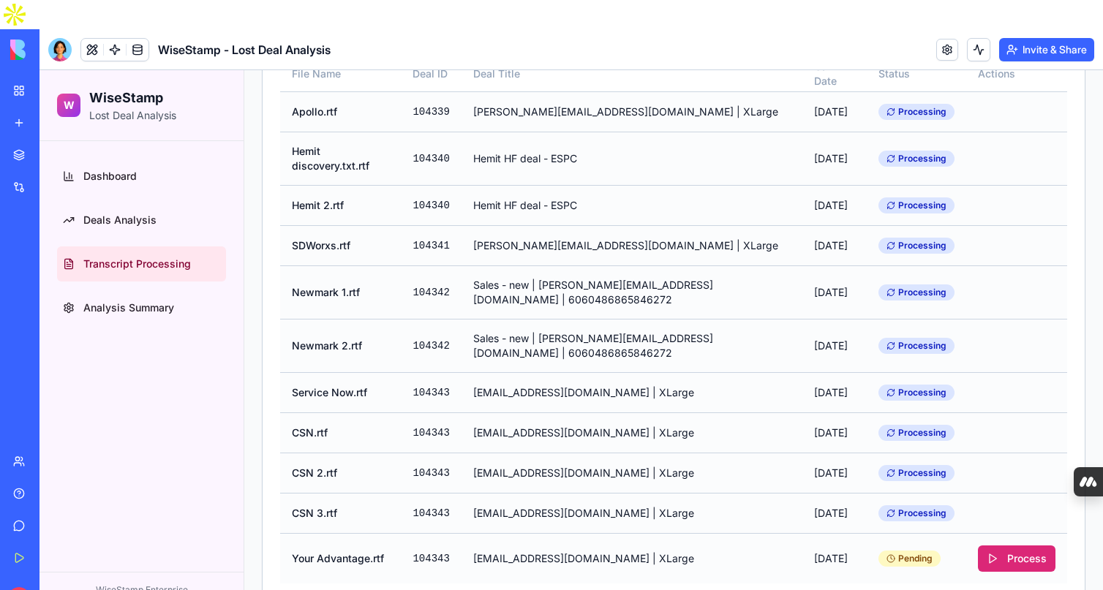
click at [1023, 560] on button "Process" at bounding box center [1017, 559] width 78 height 26
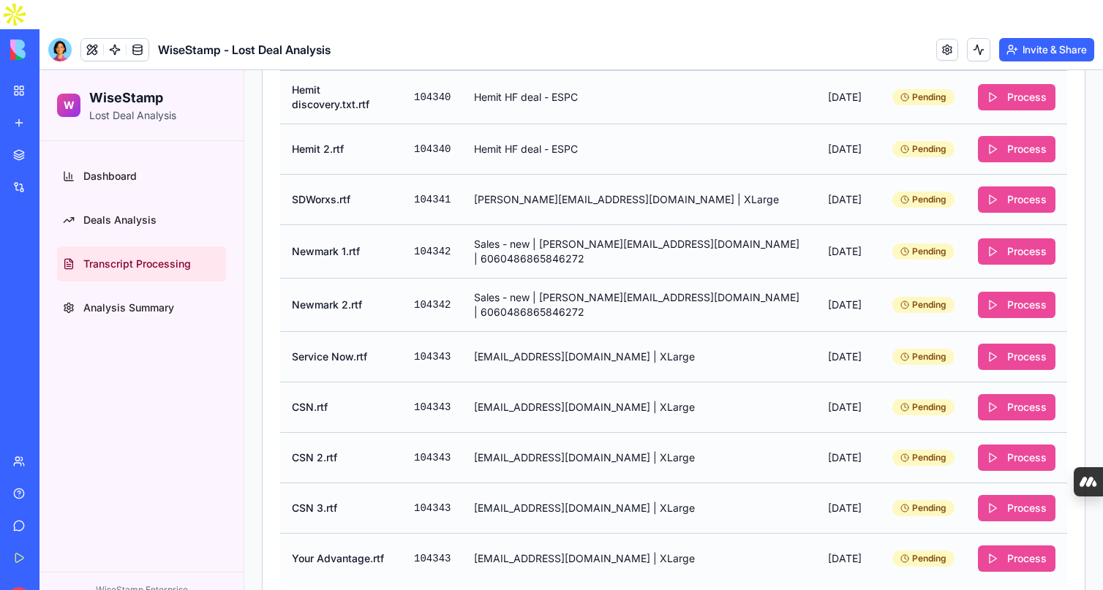
scroll to position [0, 0]
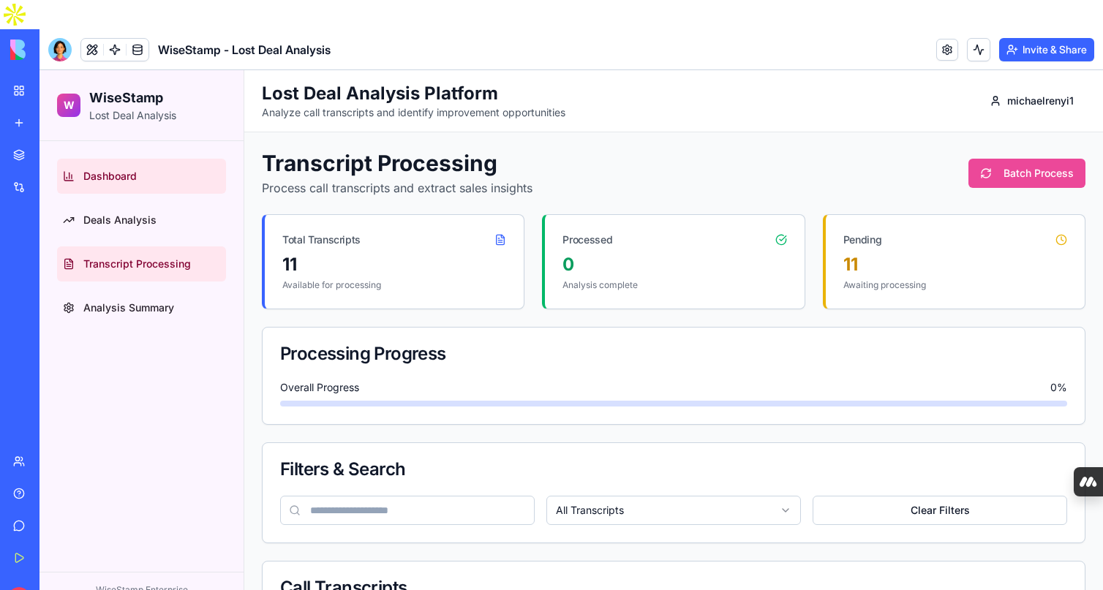
click at [108, 173] on span "Dashboard" at bounding box center [109, 176] width 53 height 15
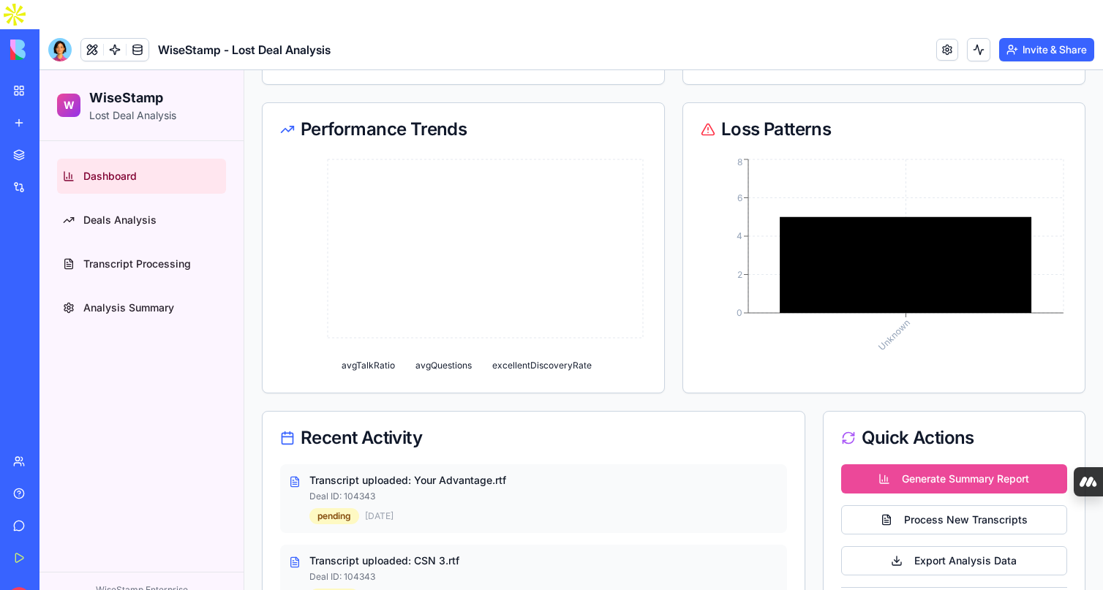
scroll to position [507, 0]
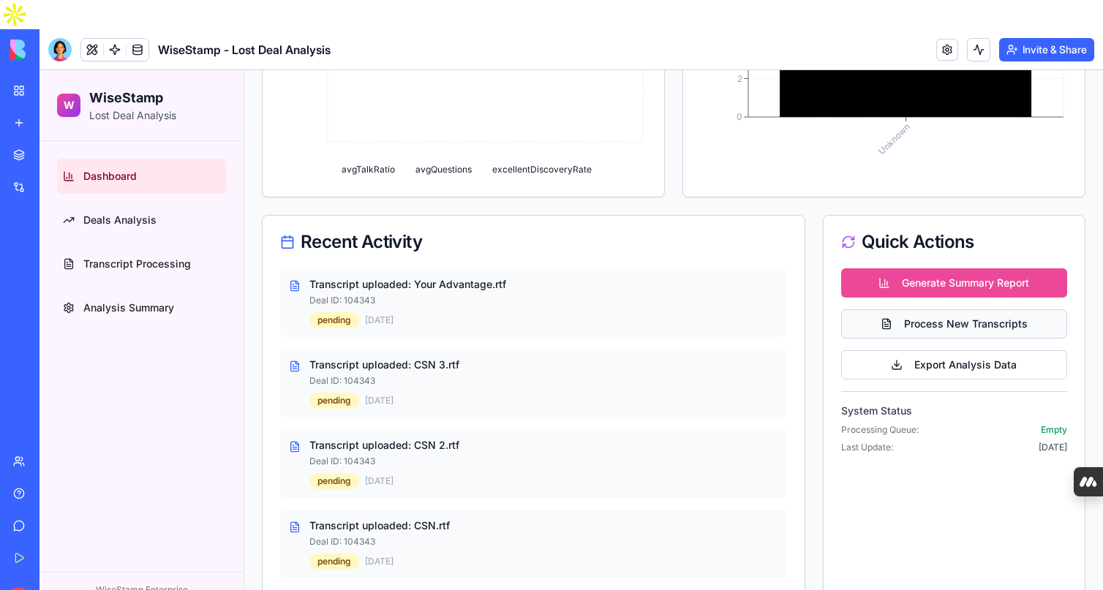
click at [932, 320] on button "Process New Transcripts" at bounding box center [954, 323] width 226 height 29
click at [955, 333] on button "Process New Transcripts" at bounding box center [954, 323] width 226 height 29
click at [924, 326] on button "Process New Transcripts" at bounding box center [954, 323] width 226 height 29
click at [918, 325] on button "Process New Transcripts" at bounding box center [954, 323] width 226 height 29
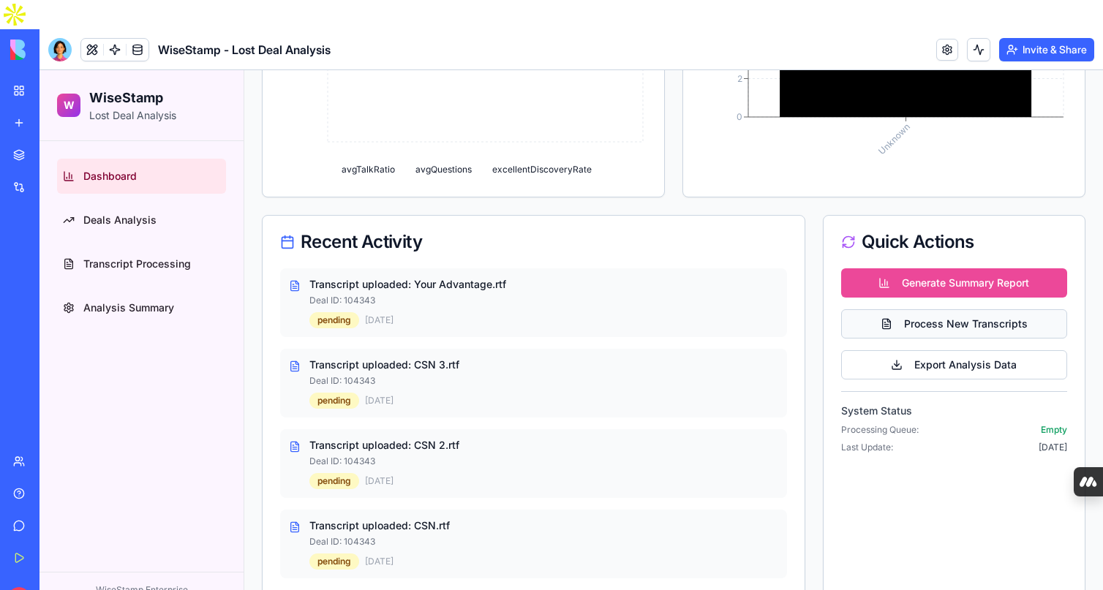
click at [918, 325] on button "Process New Transcripts" at bounding box center [954, 323] width 226 height 29
click at [919, 377] on button "Export Analysis Data" at bounding box center [954, 364] width 226 height 29
click at [900, 326] on button "Process New Transcripts" at bounding box center [954, 323] width 226 height 29
click at [901, 286] on button "Generate Summary Report" at bounding box center [954, 282] width 226 height 29
click at [912, 318] on button "Process New Transcripts" at bounding box center [954, 323] width 226 height 29
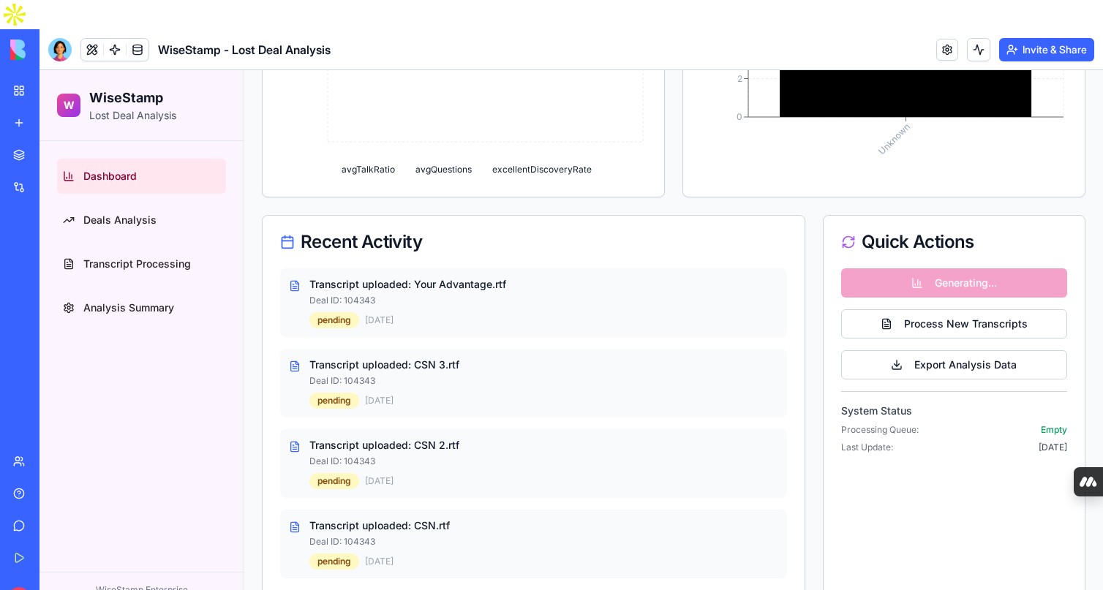
click at [911, 282] on div "Generating... Process New Transcripts Export Analysis Data System Status Proces…" at bounding box center [954, 369] width 261 height 203
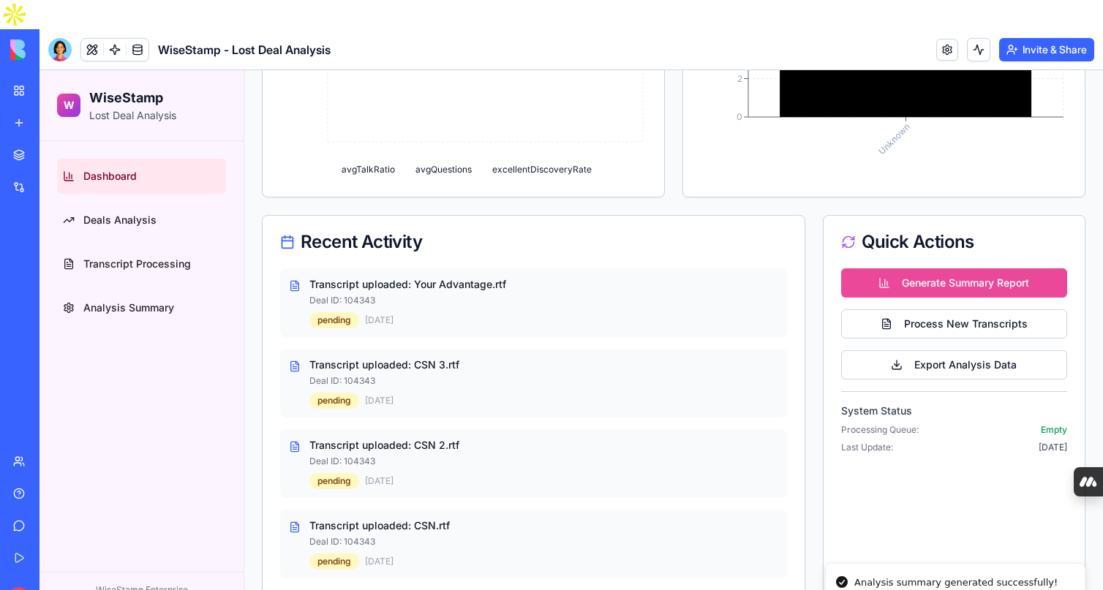
scroll to position [0, 0]
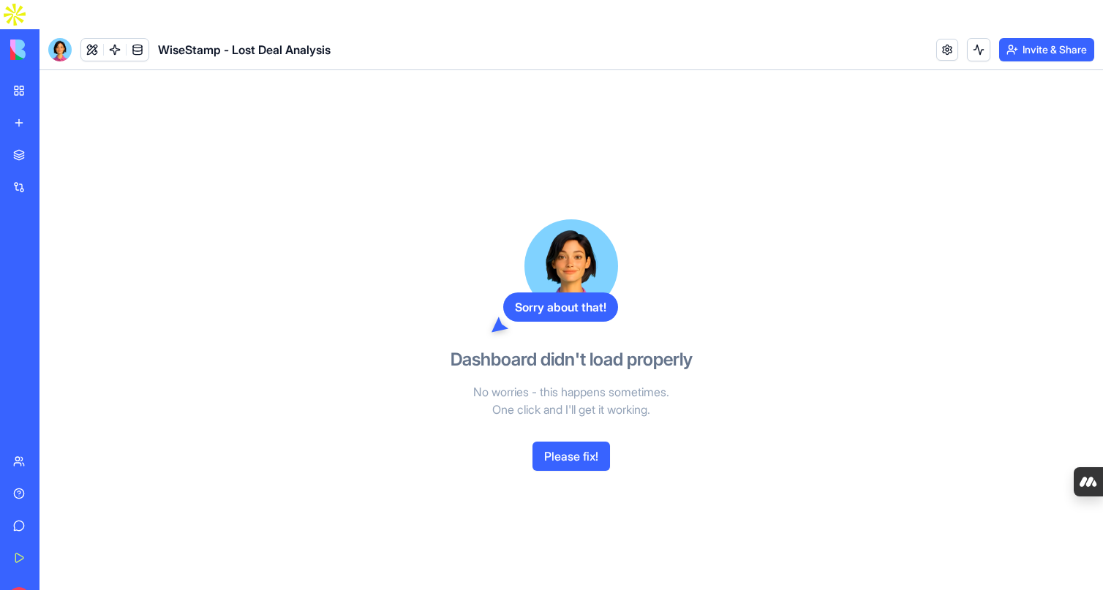
click at [575, 442] on button "Please fix!" at bounding box center [572, 456] width 78 height 29
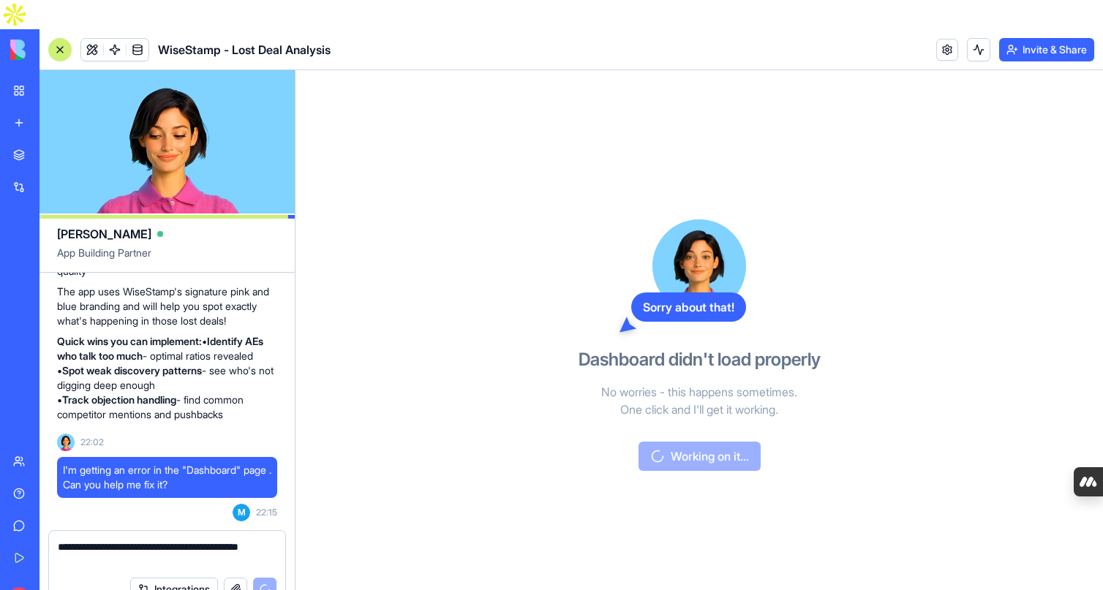
scroll to position [1890, 0]
click at [115, 540] on textarea "**********" at bounding box center [167, 554] width 219 height 29
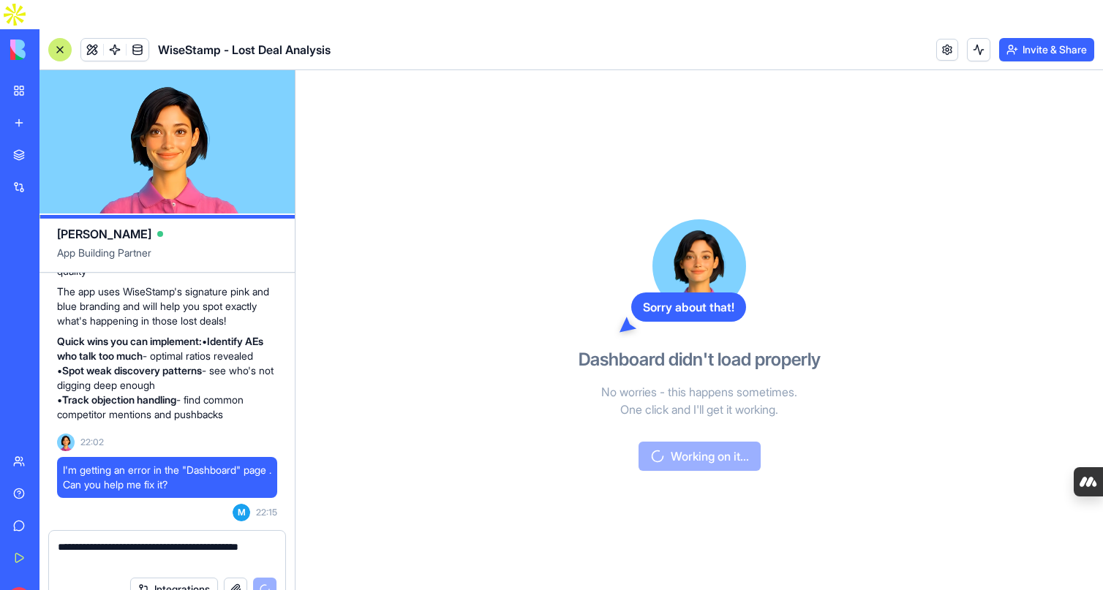
click at [116, 540] on textarea "**********" at bounding box center [167, 554] width 219 height 29
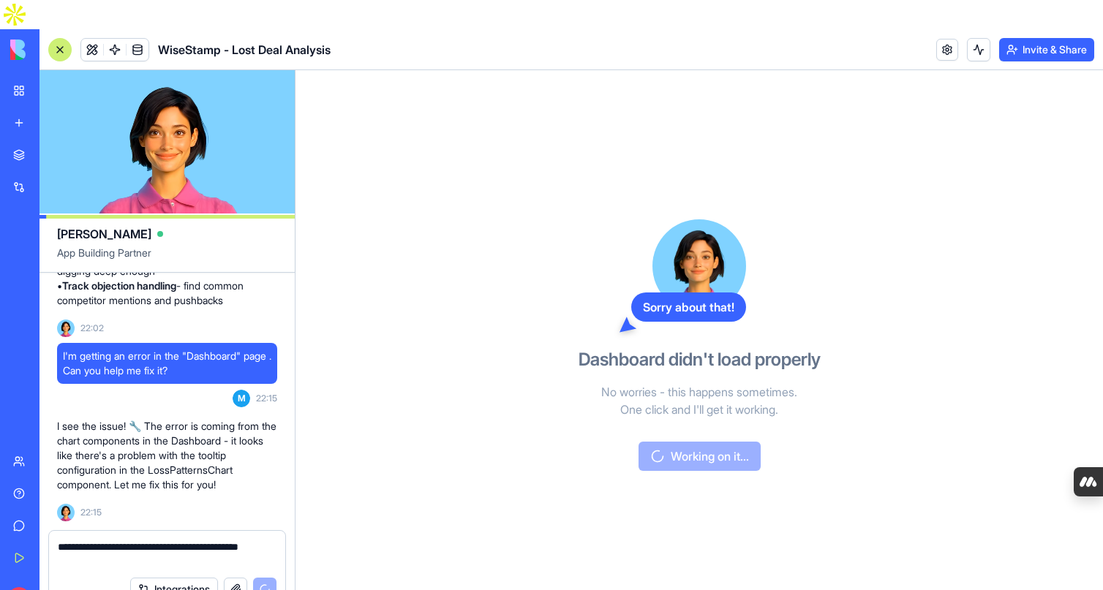
scroll to position [2031, 0]
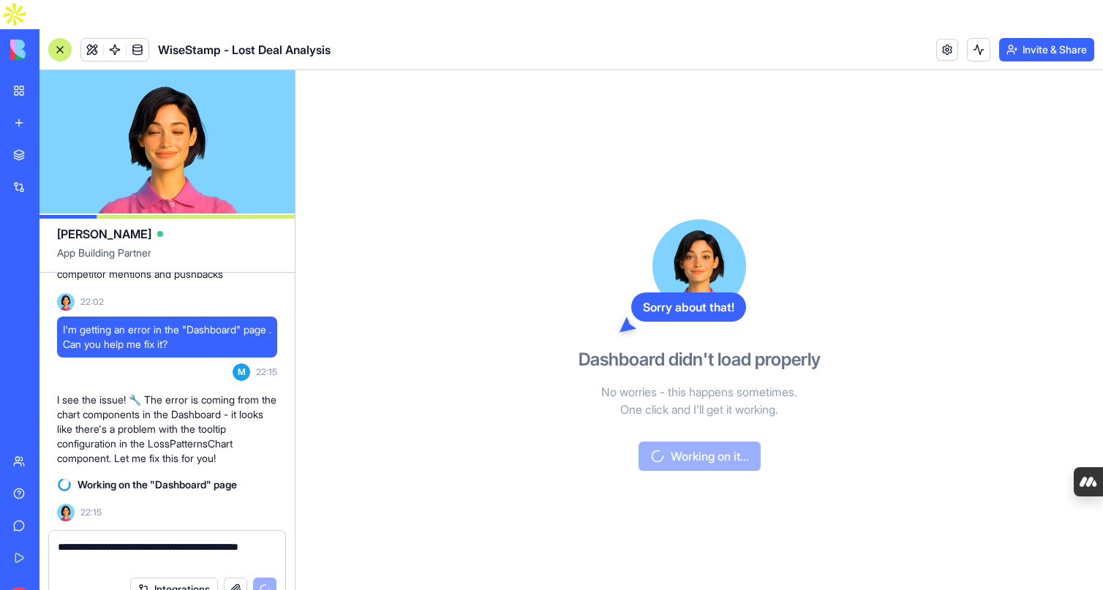
click at [135, 540] on textarea "**********" at bounding box center [167, 554] width 219 height 29
click at [133, 540] on textarea "**********" at bounding box center [167, 554] width 219 height 29
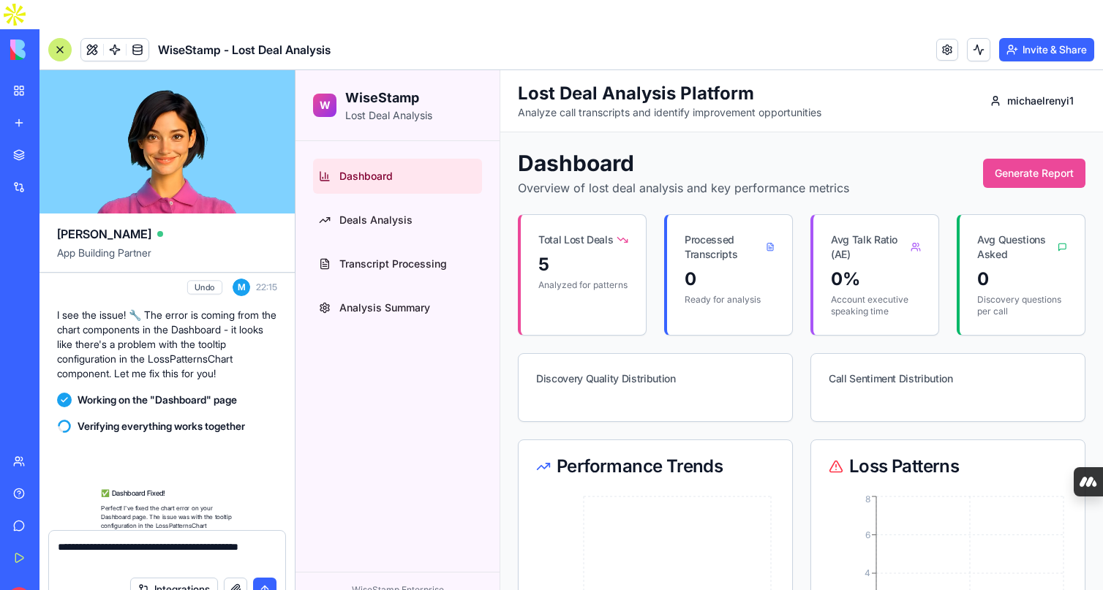
scroll to position [2283, 0]
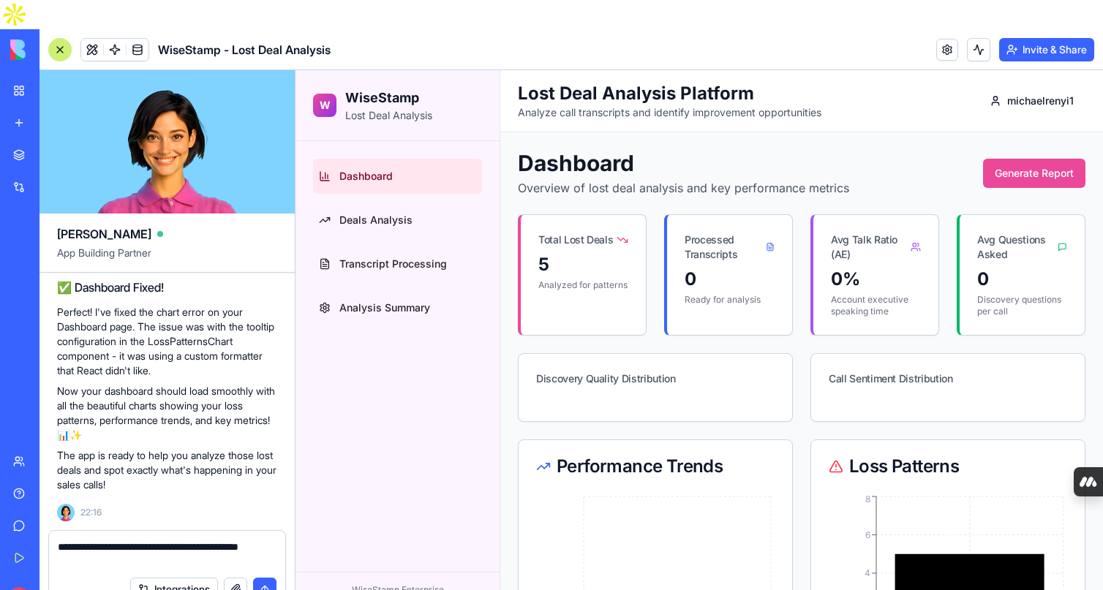
click at [129, 540] on textarea "**********" at bounding box center [167, 554] width 219 height 29
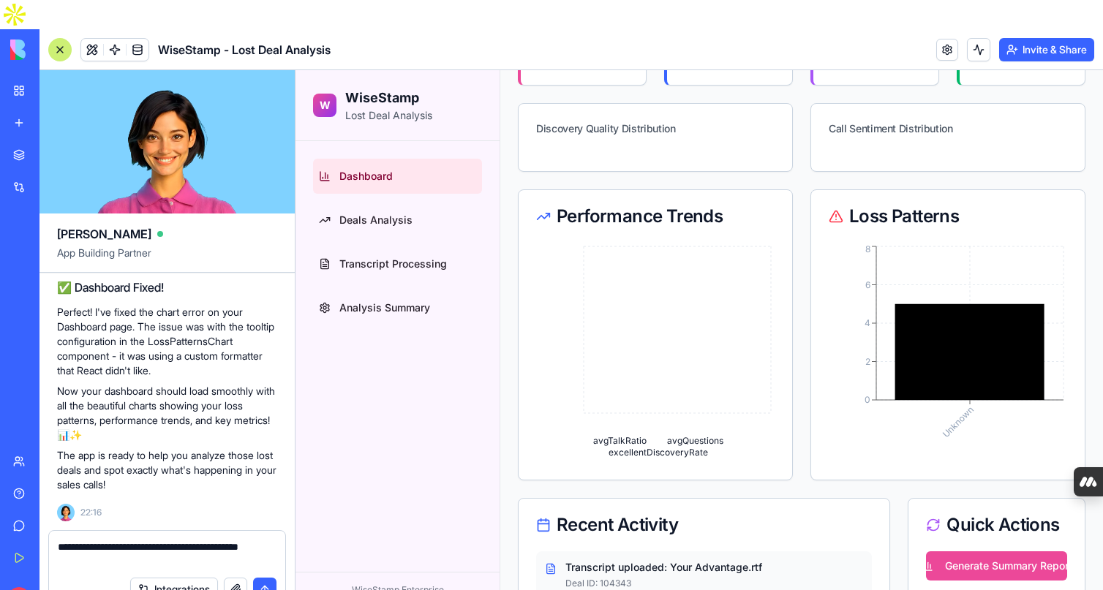
scroll to position [609, 0]
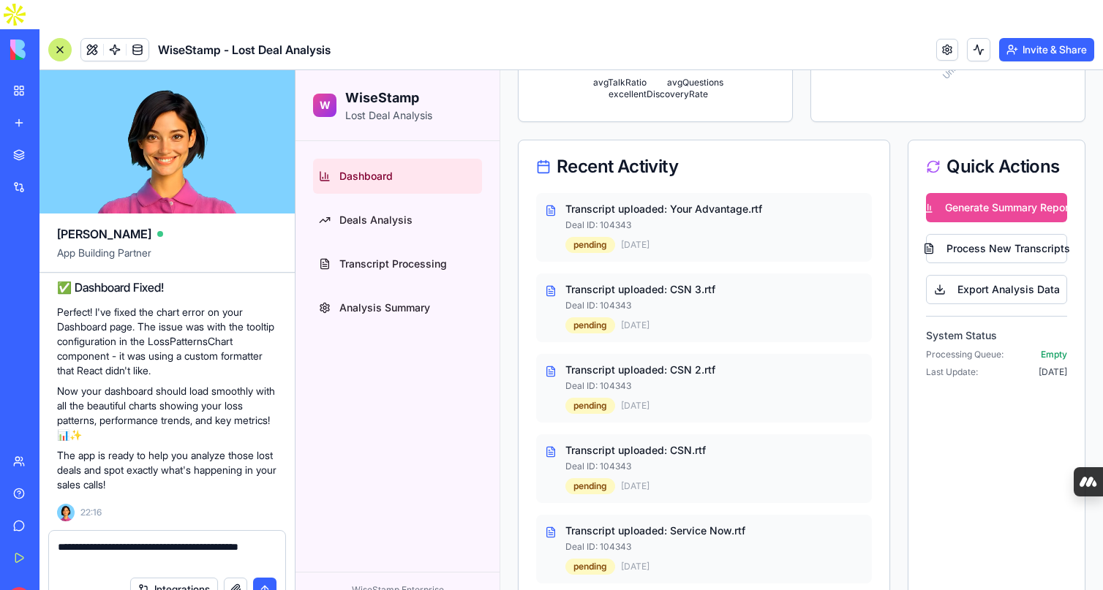
click at [120, 569] on div "Integrations" at bounding box center [167, 589] width 236 height 41
click at [121, 540] on textarea "**********" at bounding box center [167, 554] width 219 height 29
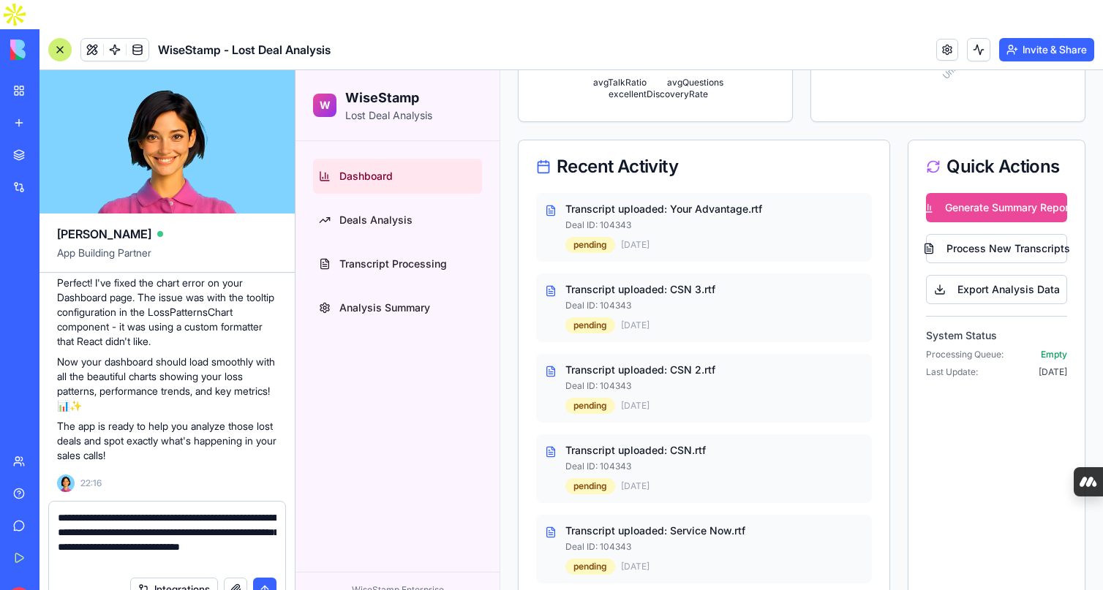
type textarea "**********"
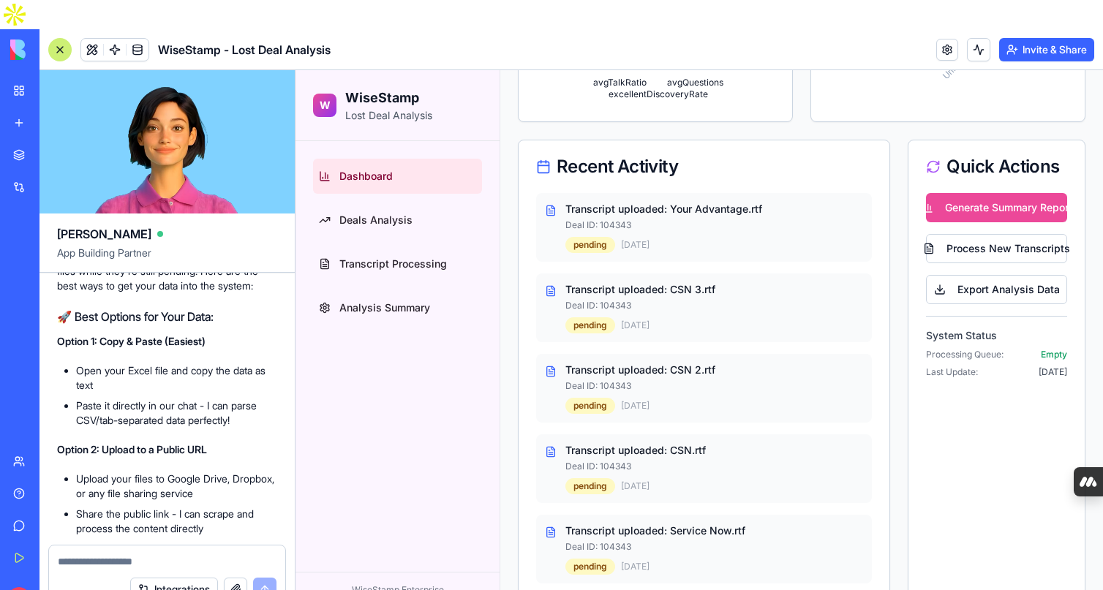
scroll to position [2611, 0]
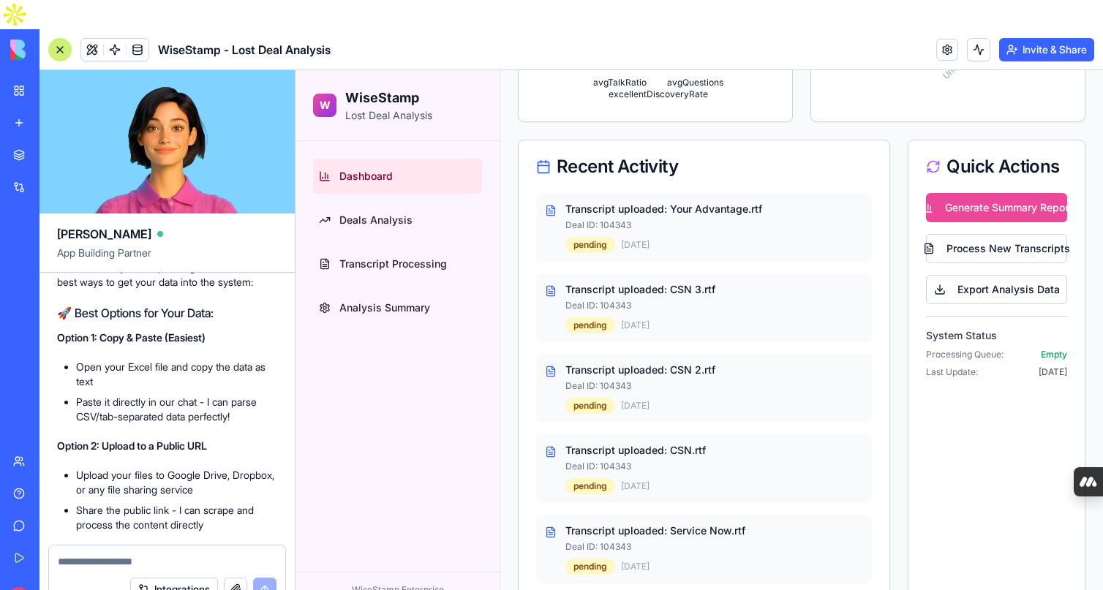
click at [103, 555] on textarea at bounding box center [167, 562] width 219 height 15
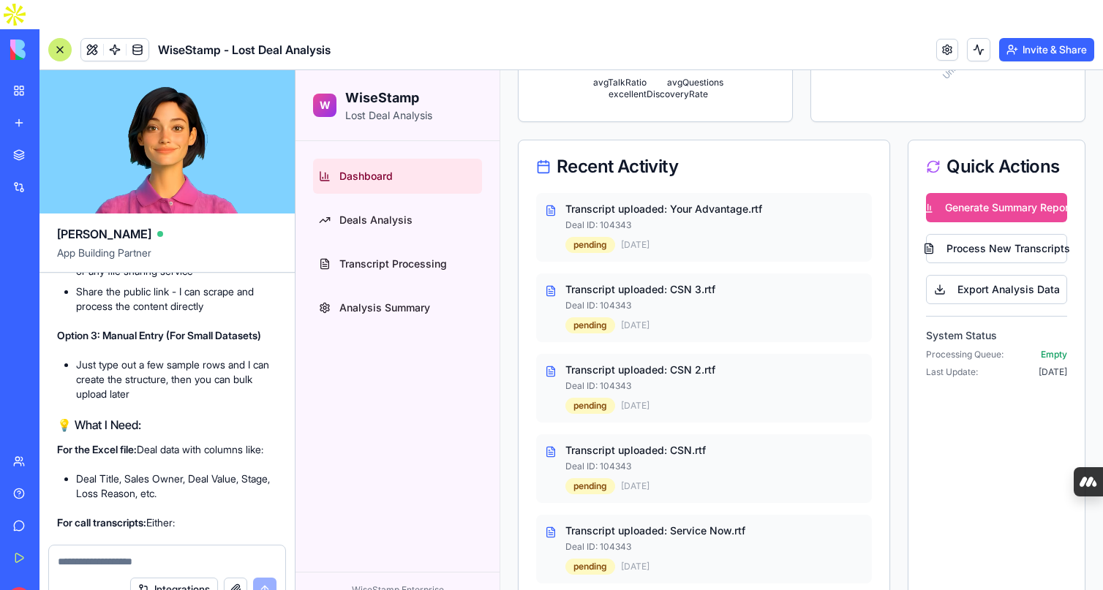
scroll to position [3070, 0]
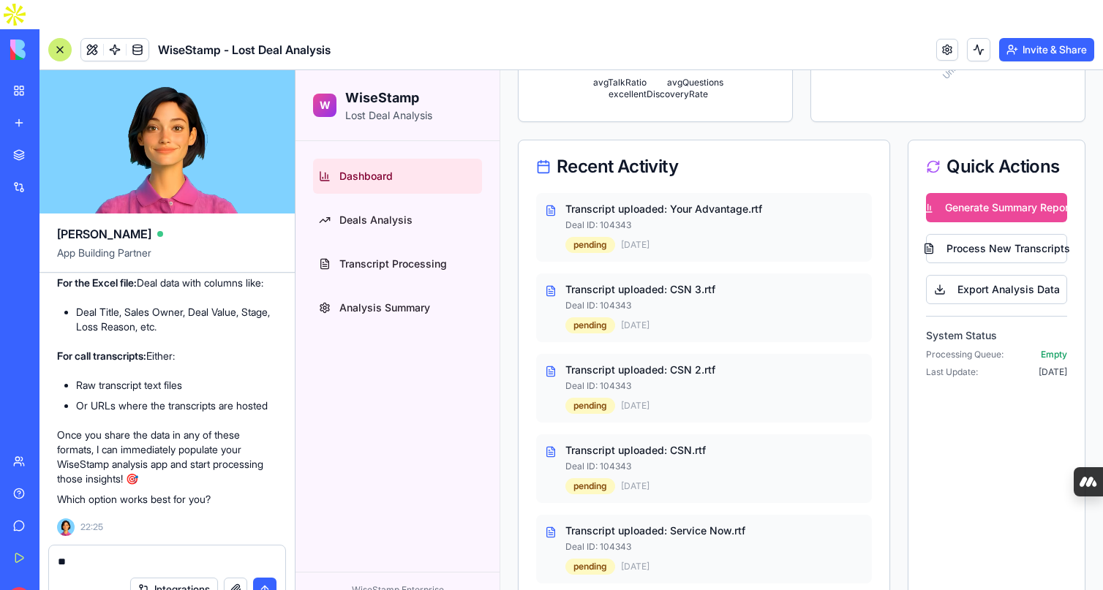
type textarea "*"
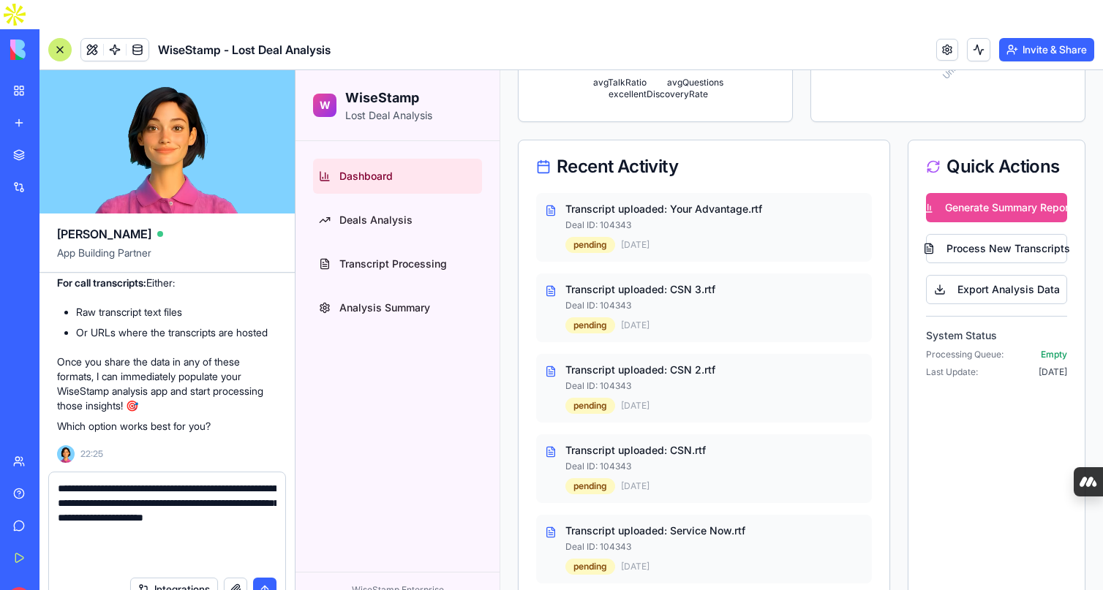
paste textarea "**********"
click at [75, 518] on textarea at bounding box center [167, 525] width 219 height 88
type textarea "**********"
click at [258, 578] on button "submit" at bounding box center [264, 589] width 23 height 23
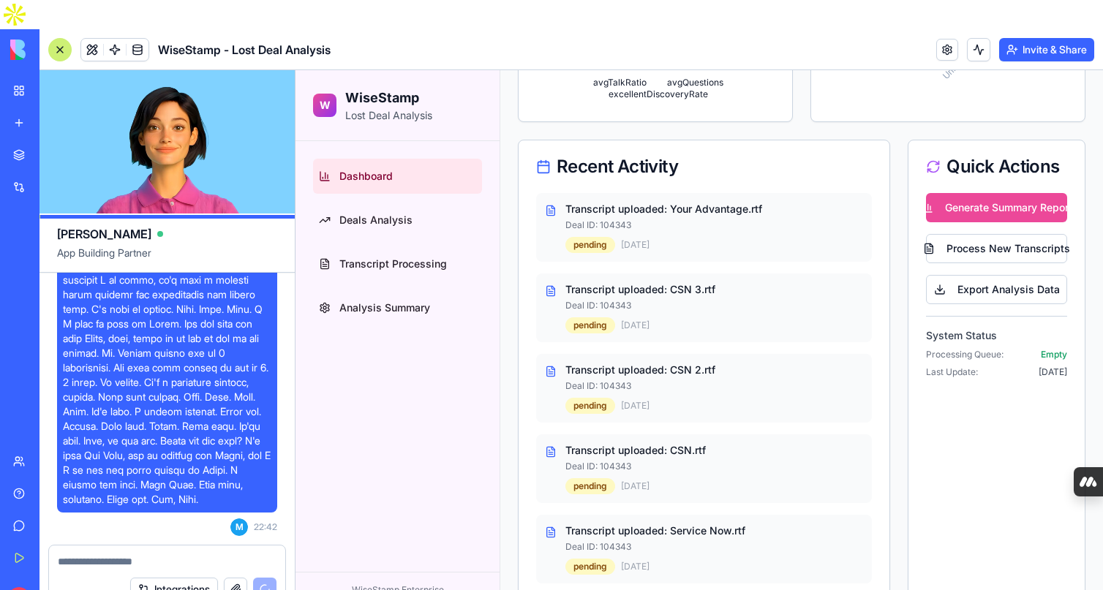
scroll to position [21444, 0]
click at [83, 555] on textarea at bounding box center [167, 562] width 219 height 15
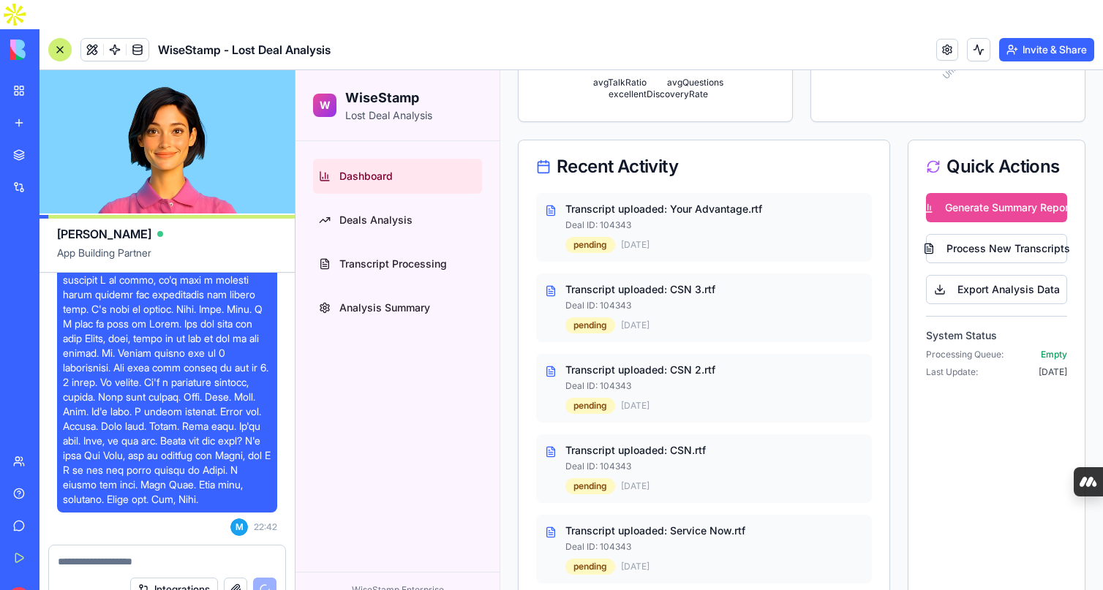
click at [155, 555] on textarea at bounding box center [167, 562] width 219 height 15
type textarea "*"
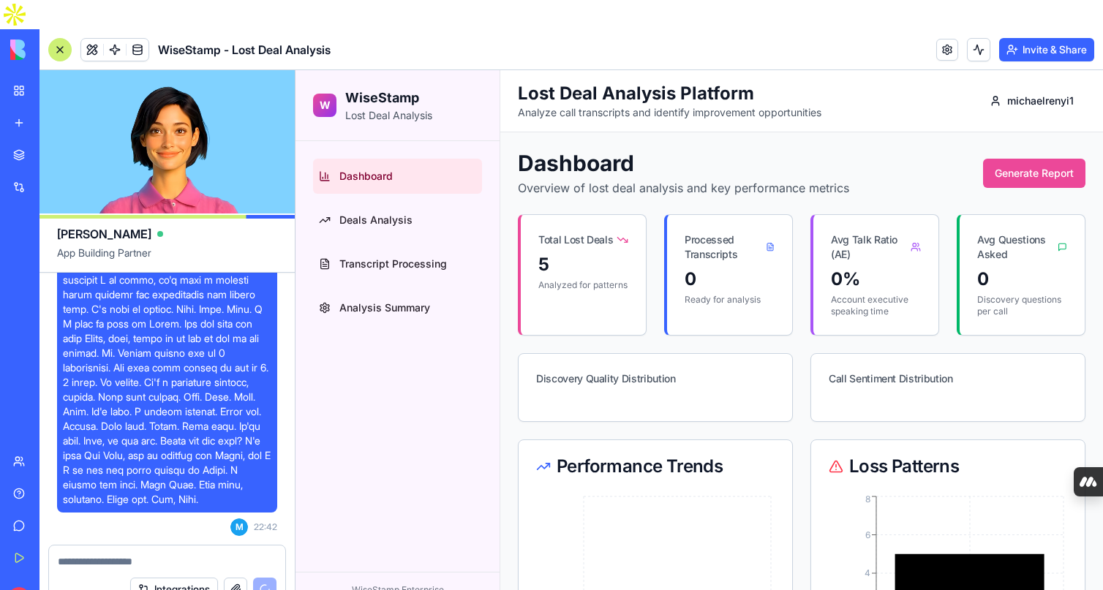
click at [92, 555] on textarea at bounding box center [167, 562] width 219 height 15
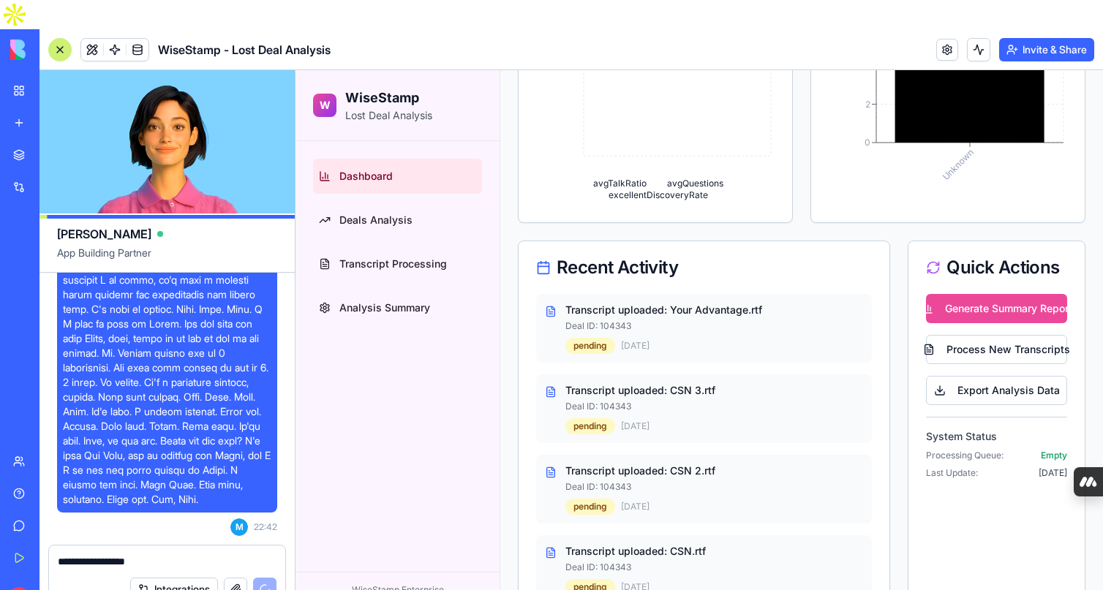
scroll to position [609, 0]
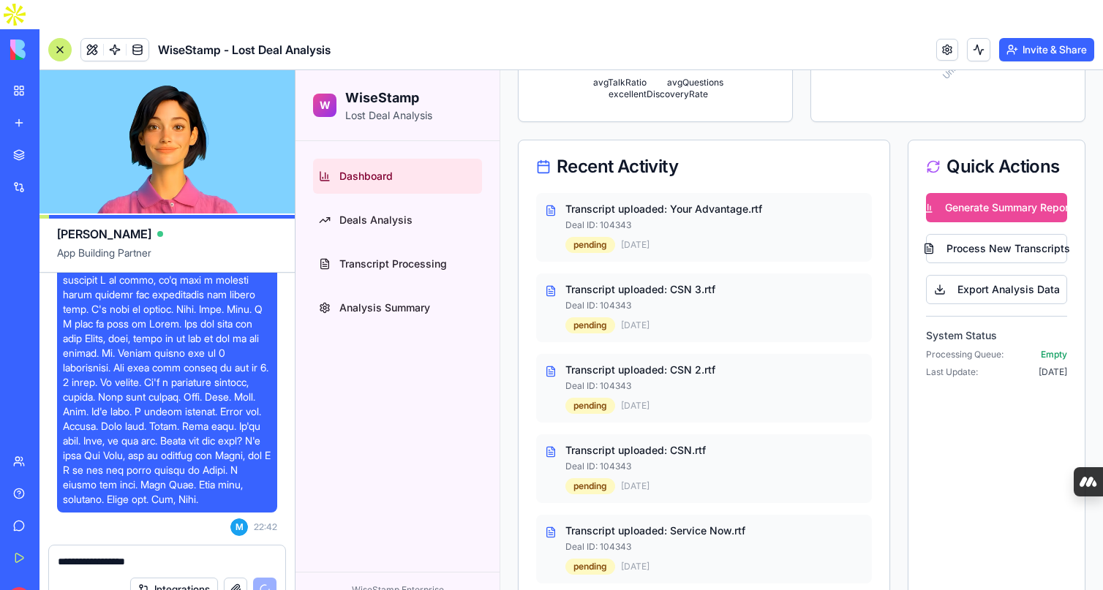
type textarea "**********"
click at [258, 578] on div "Integrations" at bounding box center [203, 589] width 146 height 23
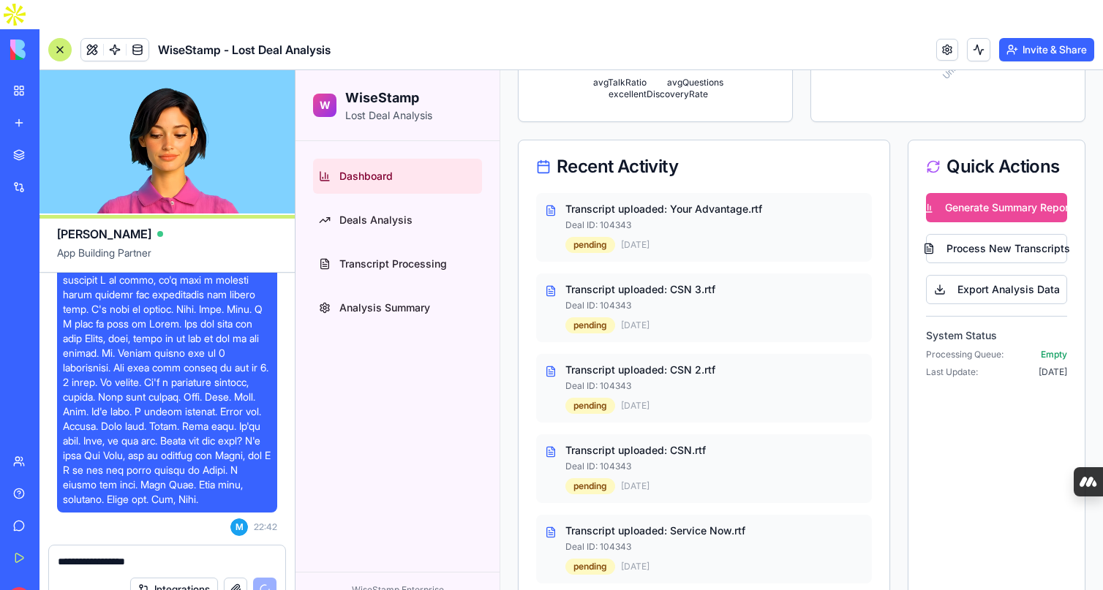
click at [179, 578] on button "Integrations" at bounding box center [174, 589] width 88 height 23
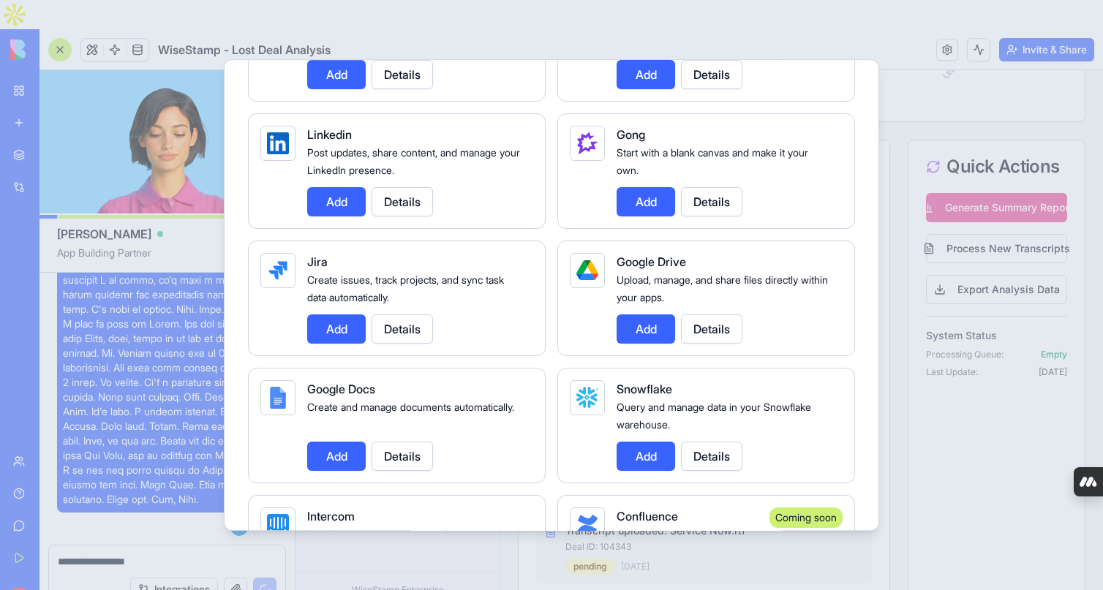
scroll to position [844, 0]
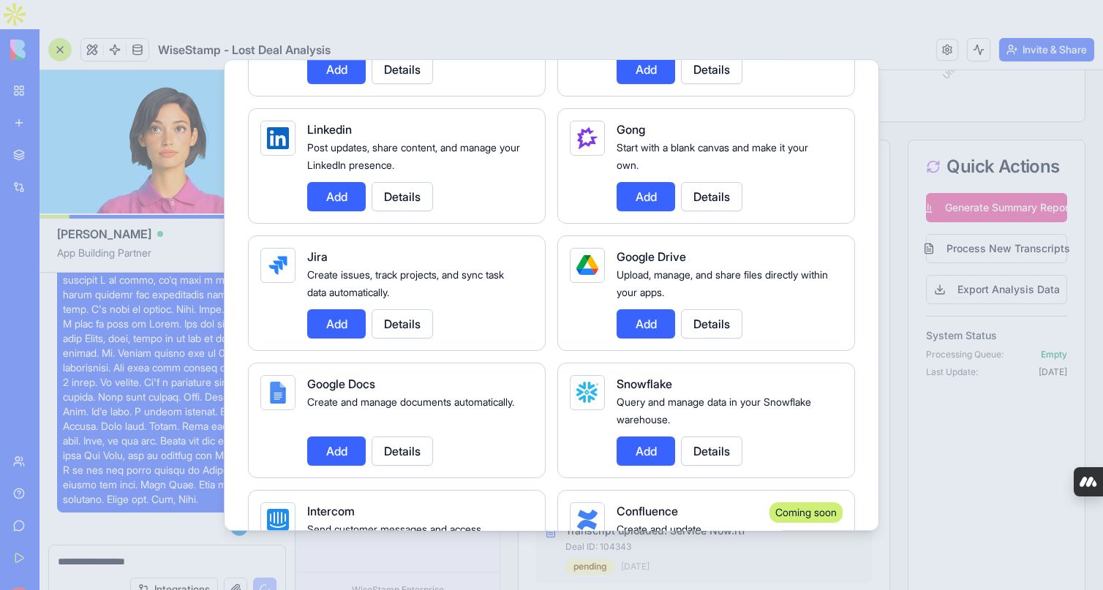
click at [649, 323] on button "Add" at bounding box center [646, 323] width 59 height 29
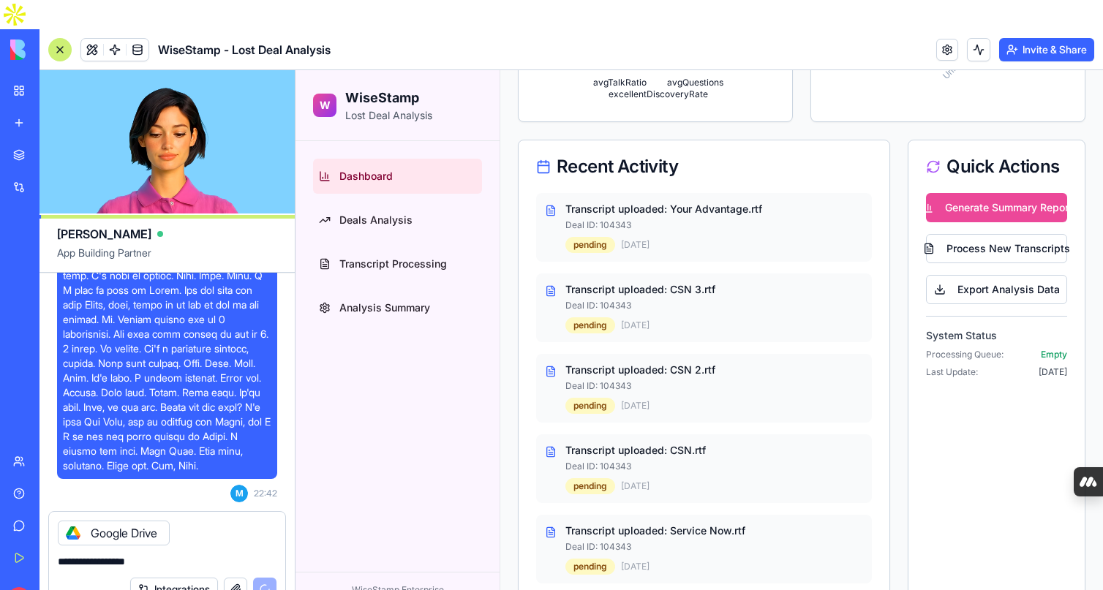
click at [159, 578] on button "Integrations" at bounding box center [174, 589] width 88 height 23
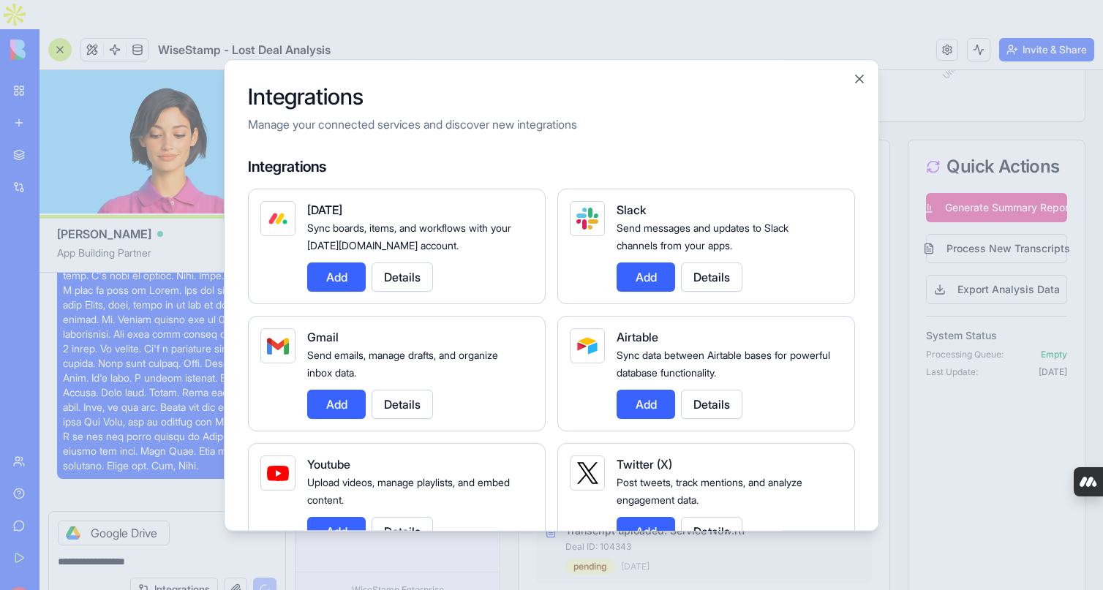
click at [129, 503] on div at bounding box center [551, 295] width 1103 height 590
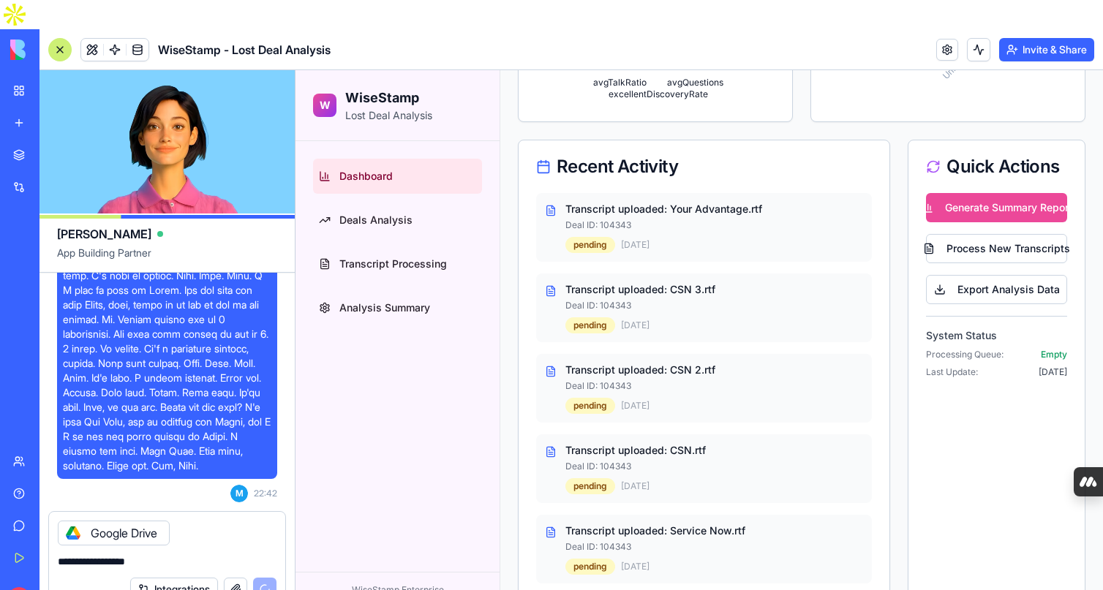
click at [129, 521] on div "Google Drive" at bounding box center [114, 533] width 112 height 25
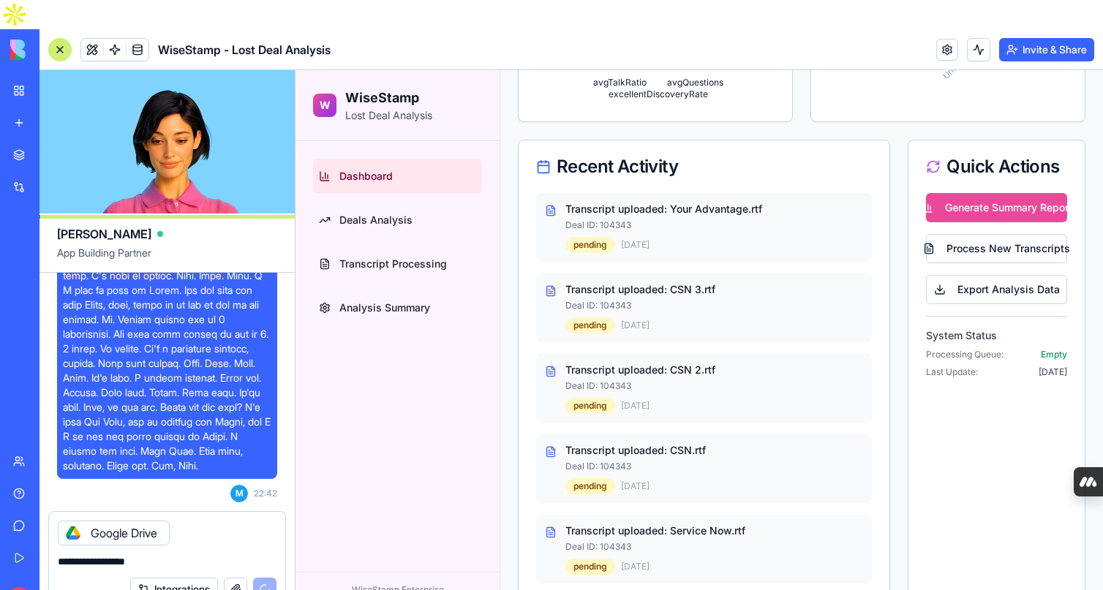
click at [189, 555] on textarea "**********" at bounding box center [167, 562] width 219 height 15
click at [149, 555] on textarea "**********" at bounding box center [167, 562] width 219 height 15
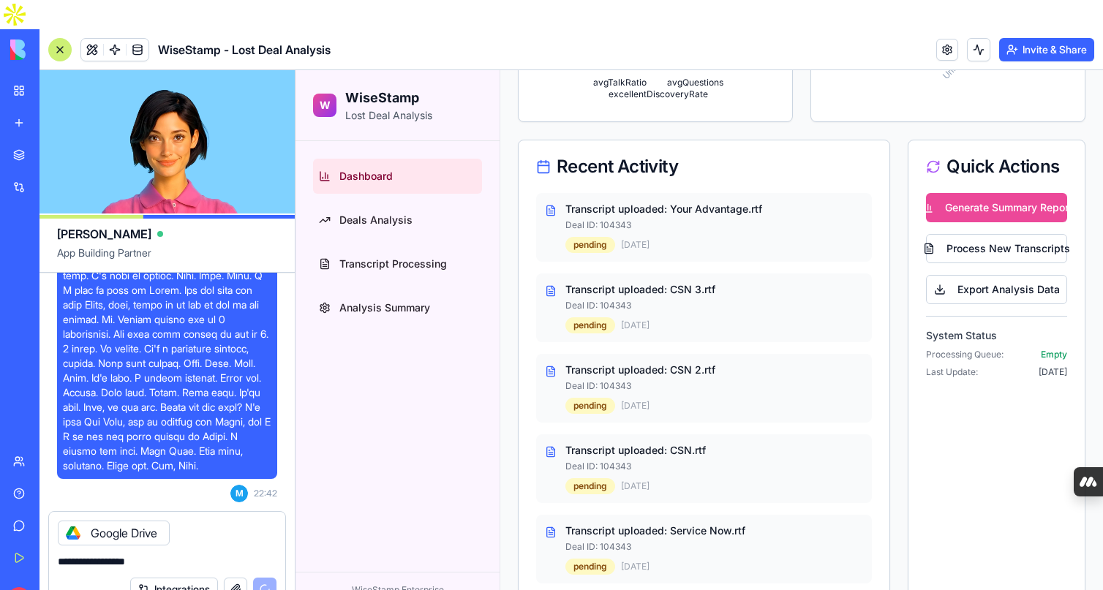
click at [149, 555] on textarea "**********" at bounding box center [167, 562] width 219 height 15
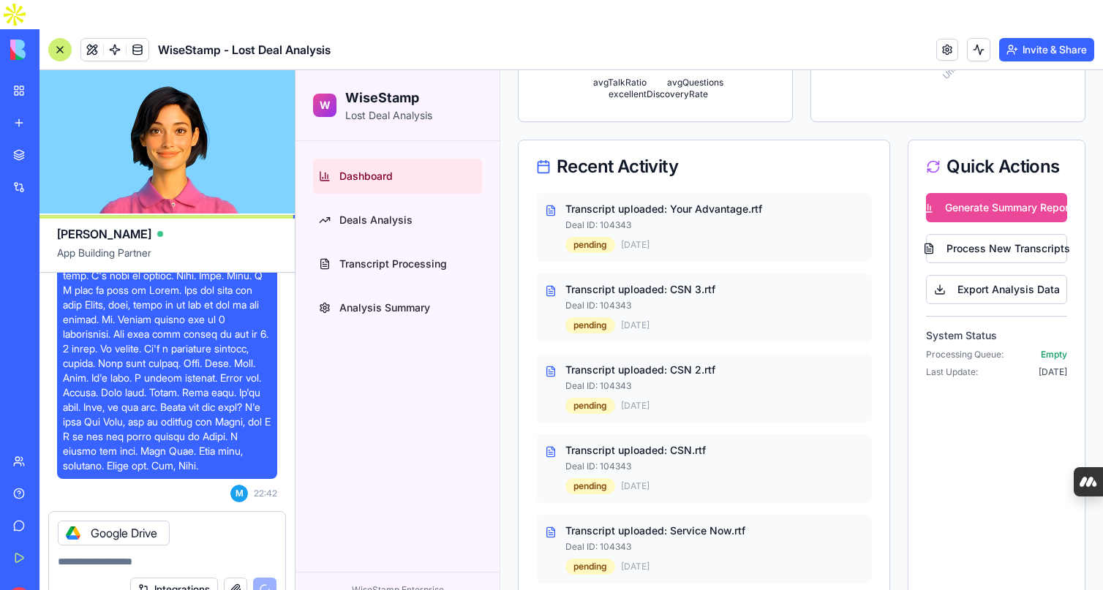
click at [195, 578] on button "Integrations" at bounding box center [174, 589] width 88 height 23
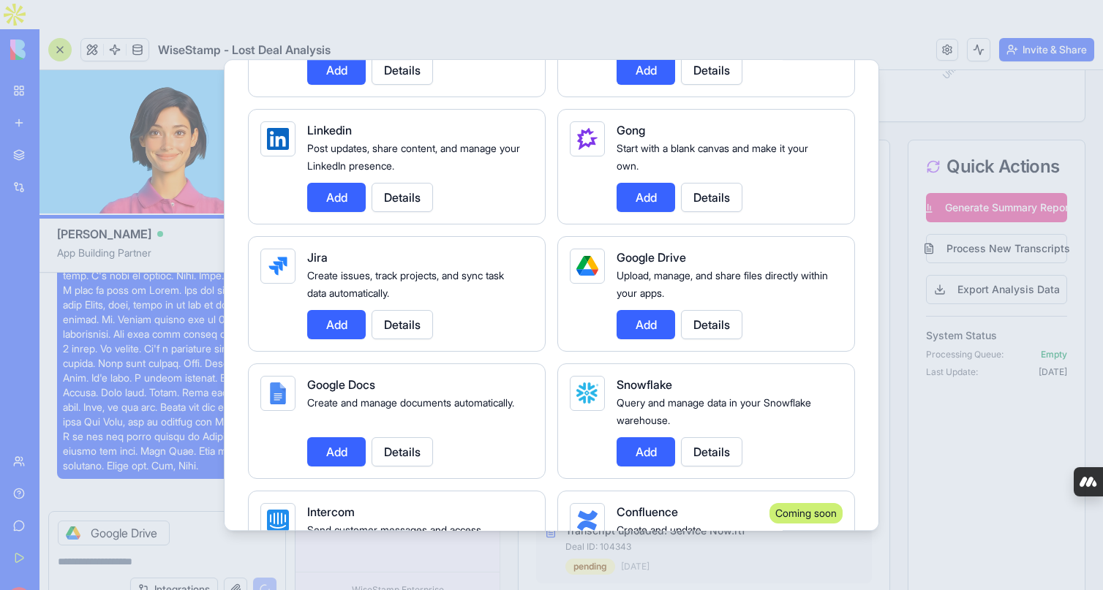
scroll to position [851, 0]
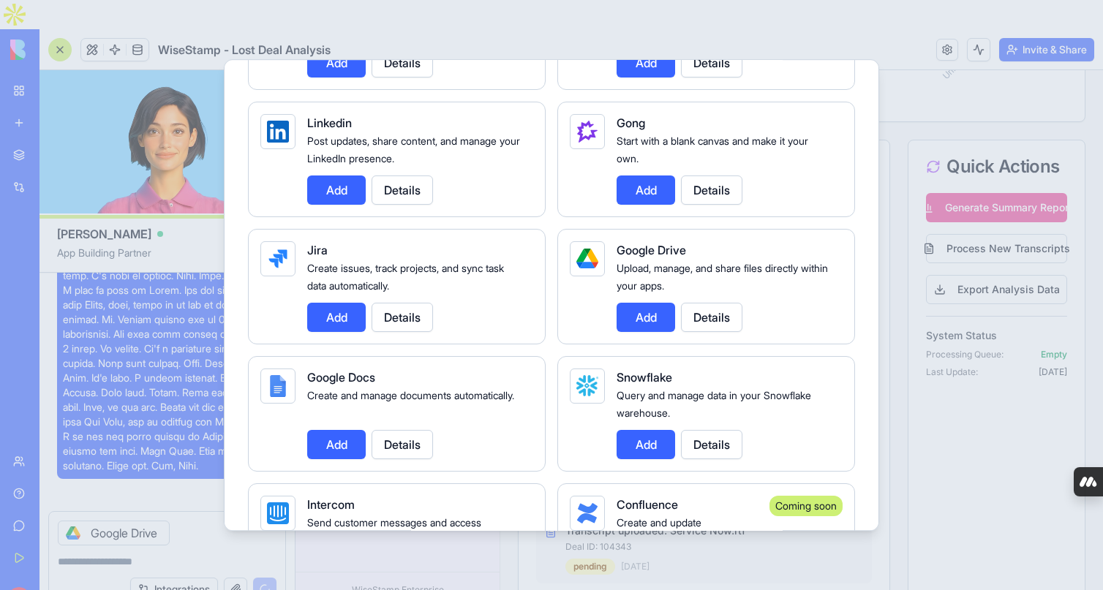
click at [716, 322] on button "Details" at bounding box center [711, 317] width 61 height 29
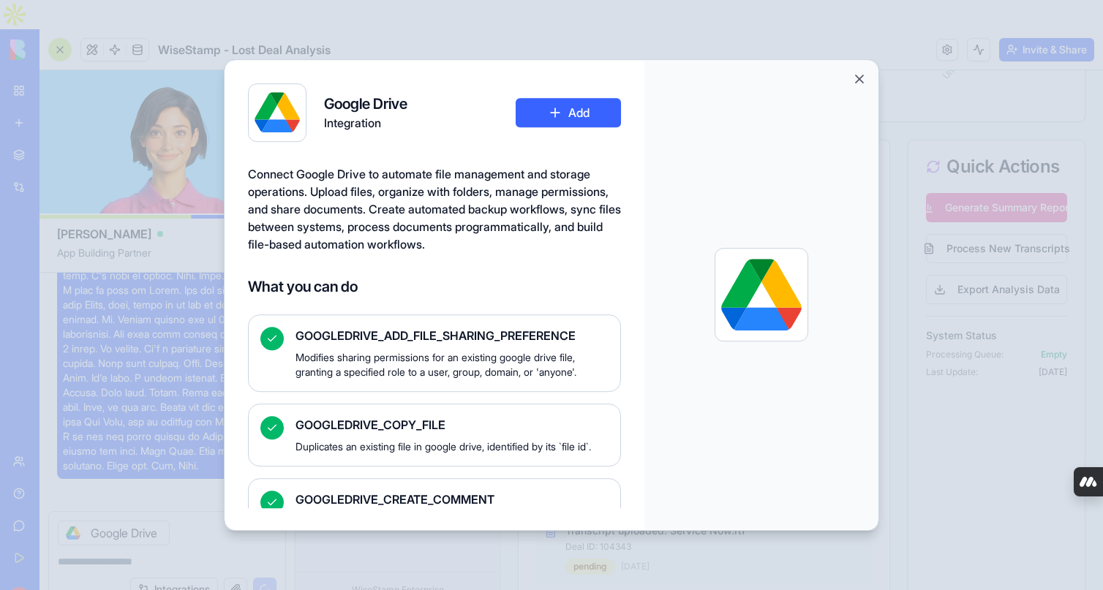
click at [555, 107] on button "Add" at bounding box center [568, 112] width 105 height 29
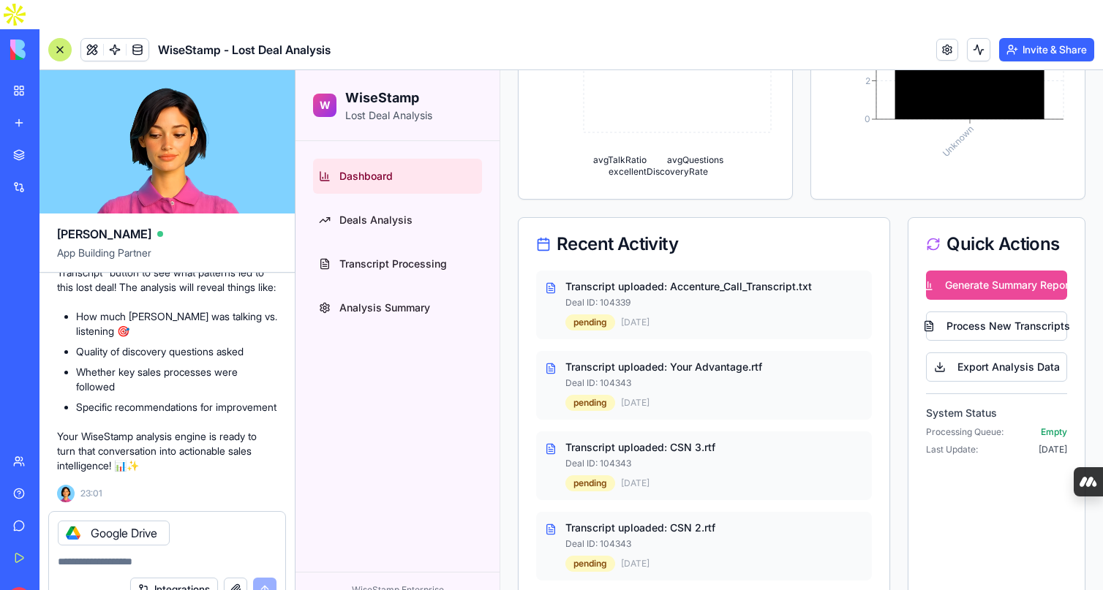
scroll to position [530, 0]
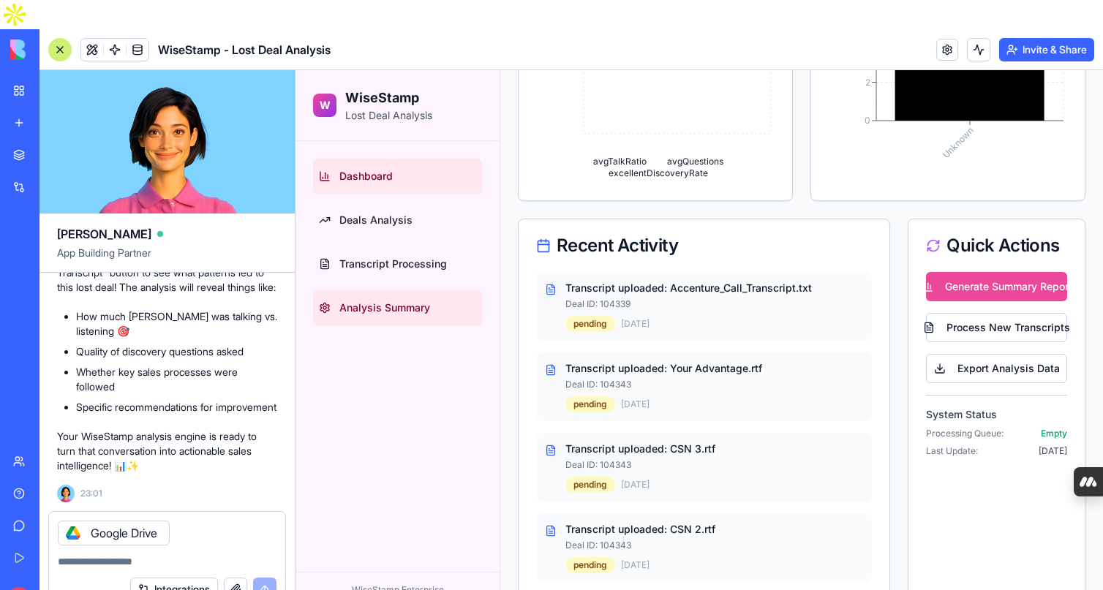
click at [382, 291] on link "Analysis Summary" at bounding box center [397, 307] width 169 height 35
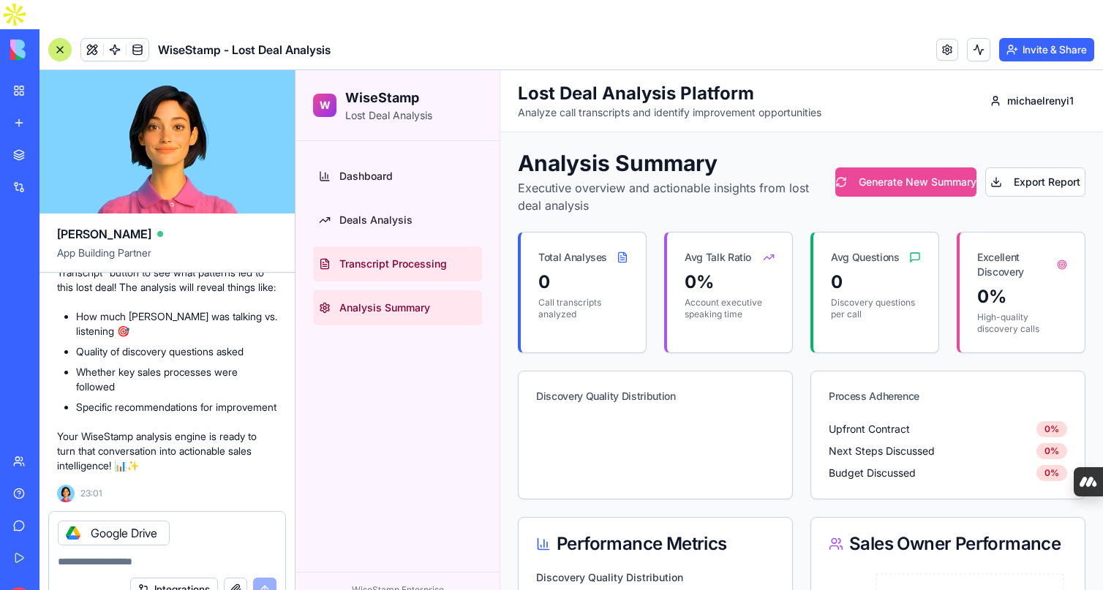
click at [391, 268] on span "Transcript Processing" at bounding box center [393, 264] width 108 height 15
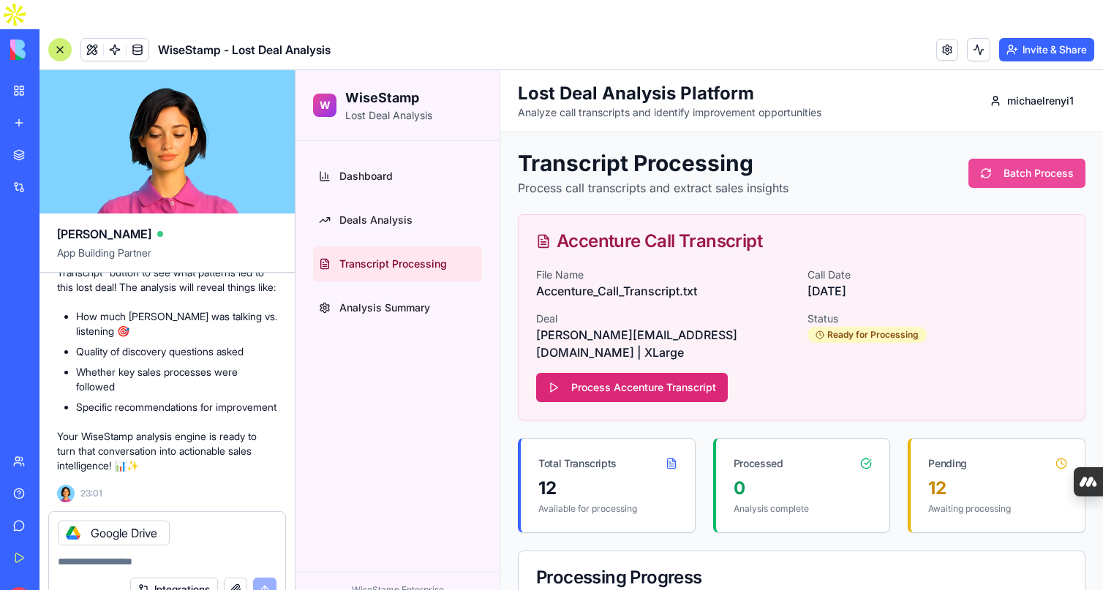
click at [628, 373] on button "Process Accenture Transcript" at bounding box center [632, 387] width 192 height 29
click at [98, 555] on textarea at bounding box center [167, 562] width 219 height 15
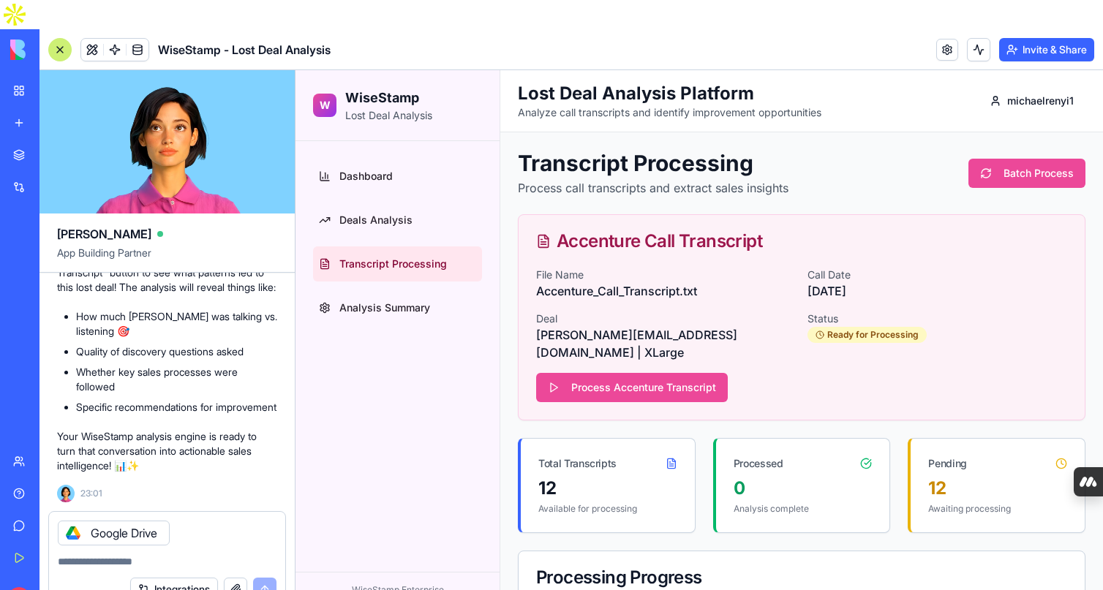
paste textarea "**********"
type textarea "**********"
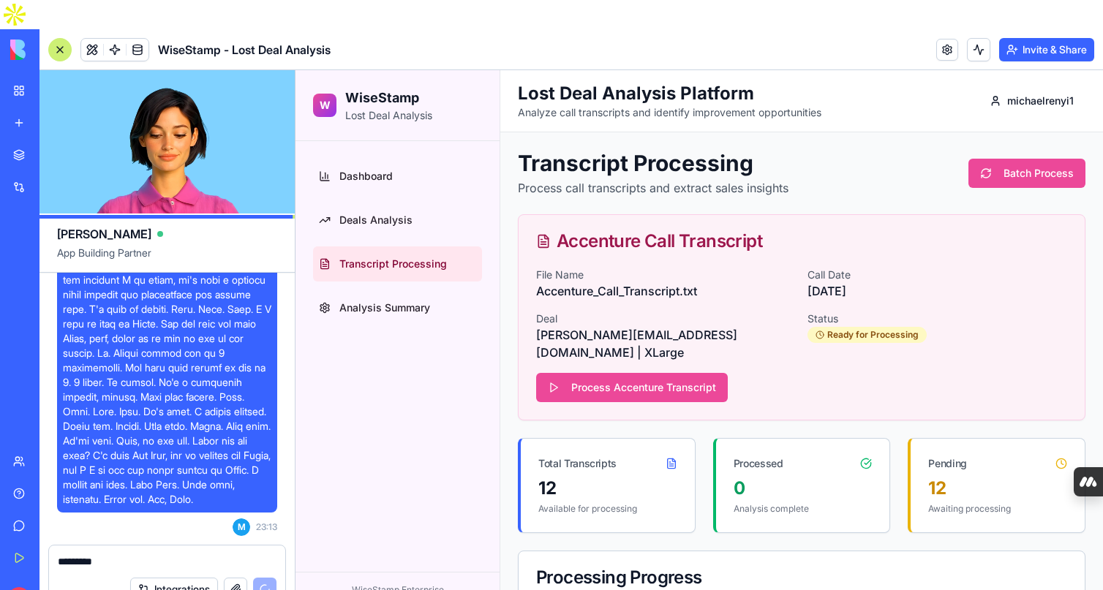
type textarea "*********"
